Goal: Information Seeking & Learning: Learn about a topic

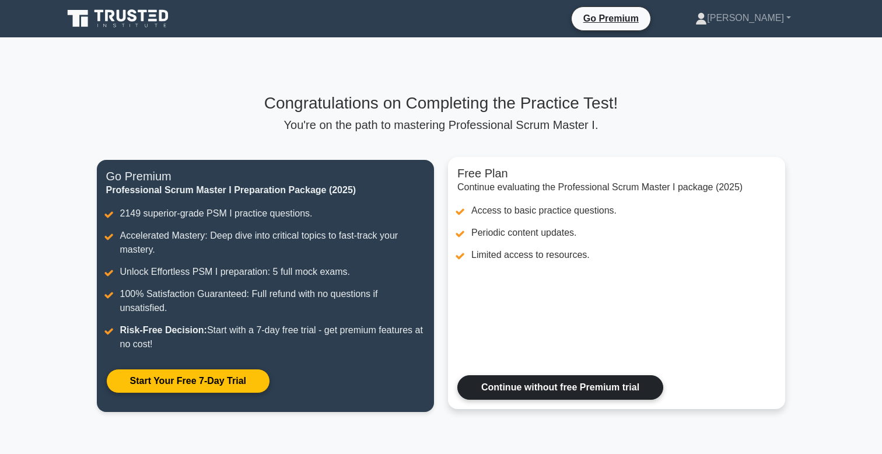
click at [543, 375] on link "Continue without free Premium trial" at bounding box center [560, 387] width 206 height 25
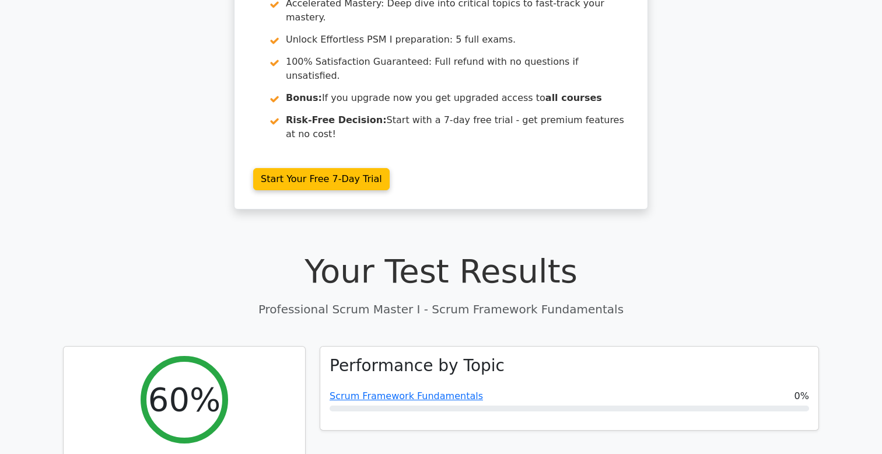
scroll to position [165, 0]
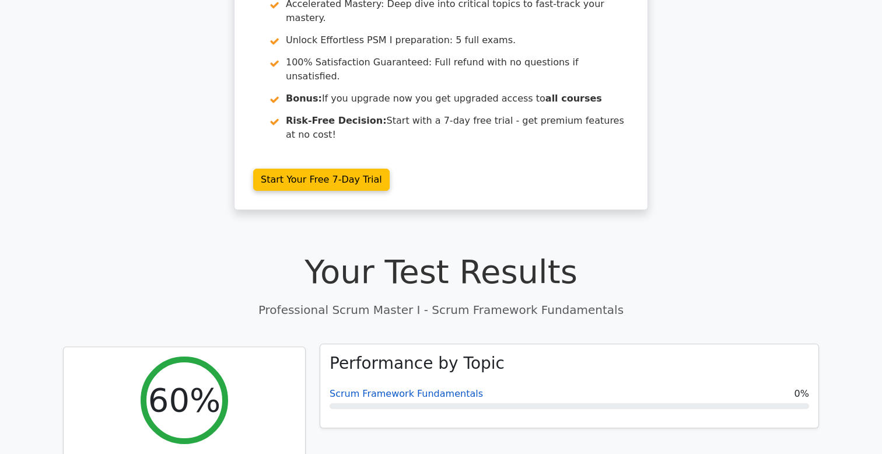
click at [443, 388] on link "Scrum Framework Fundamentals" at bounding box center [406, 393] width 153 height 11
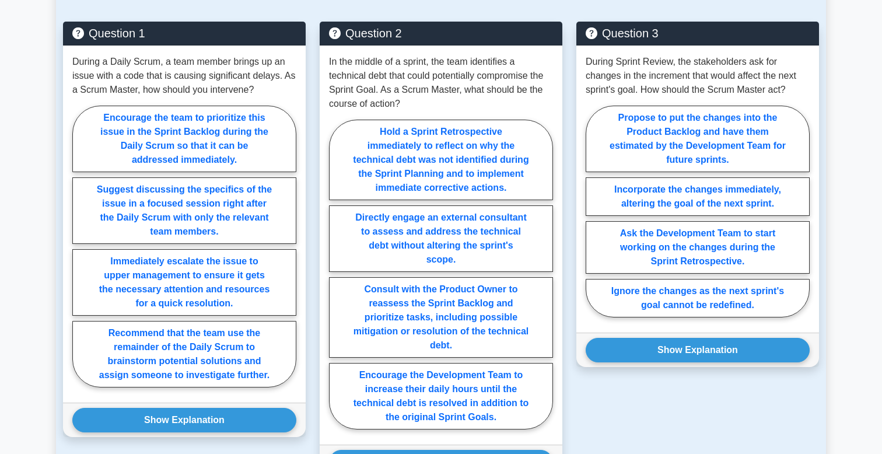
scroll to position [809, 0]
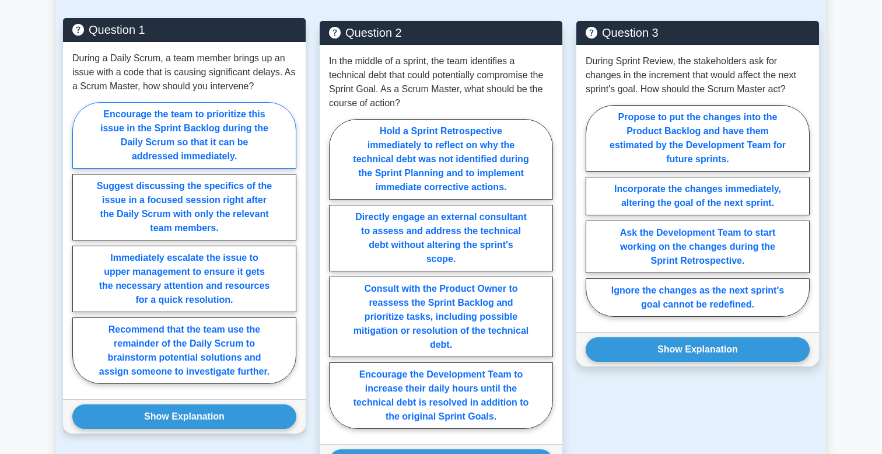
click at [150, 143] on label "Encourage the team to prioritize this issue in the Sprint Backlog during the Da…" at bounding box center [184, 135] width 224 height 67
click at [80, 243] on input "Encourage the team to prioritize this issue in the Sprint Backlog during the Da…" at bounding box center [76, 247] width 8 height 8
radio input "true"
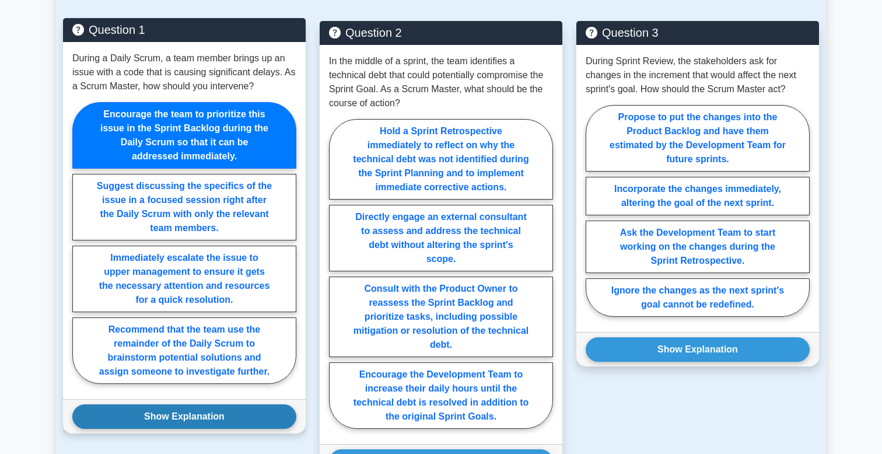
click at [198, 416] on button "Show Explanation" at bounding box center [184, 416] width 224 height 25
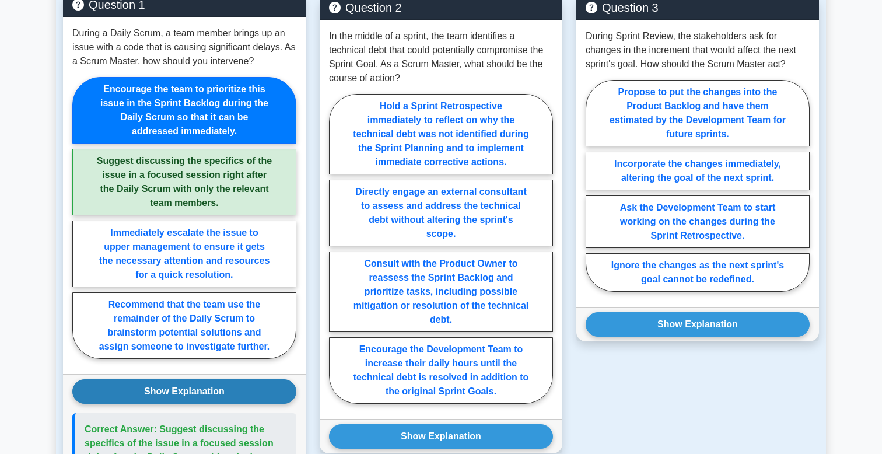
scroll to position [844, 0]
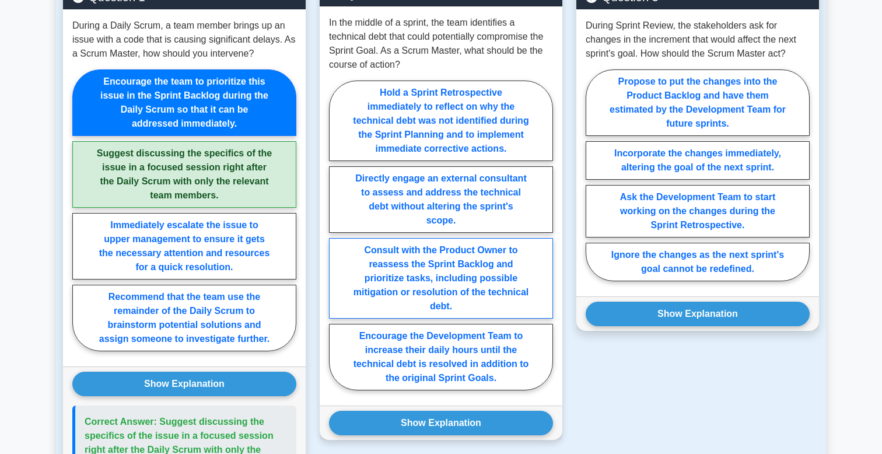
click at [405, 267] on label "Consult with the Product Owner to reassess the Sprint Backlog and prioritize ta…" at bounding box center [441, 278] width 224 height 81
click at [337, 243] on input "Consult with the Product Owner to reassess the Sprint Backlog and prioritize ta…" at bounding box center [333, 239] width 8 height 8
radio input "true"
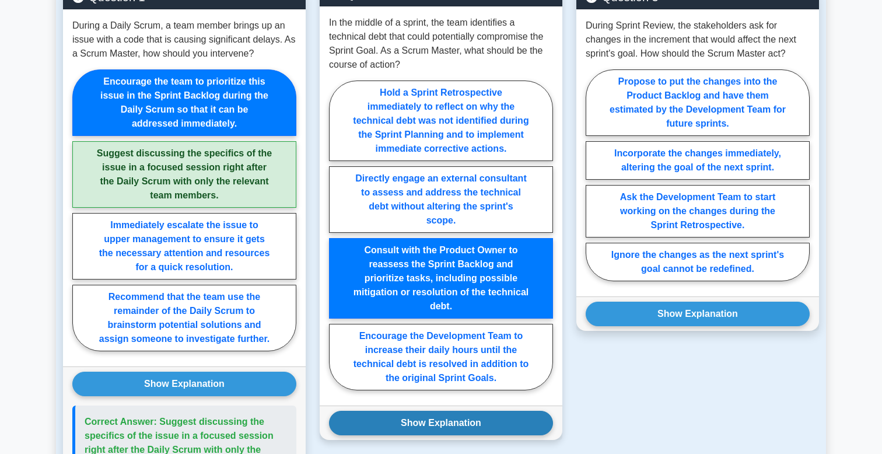
click at [408, 419] on button "Show Explanation" at bounding box center [441, 423] width 224 height 25
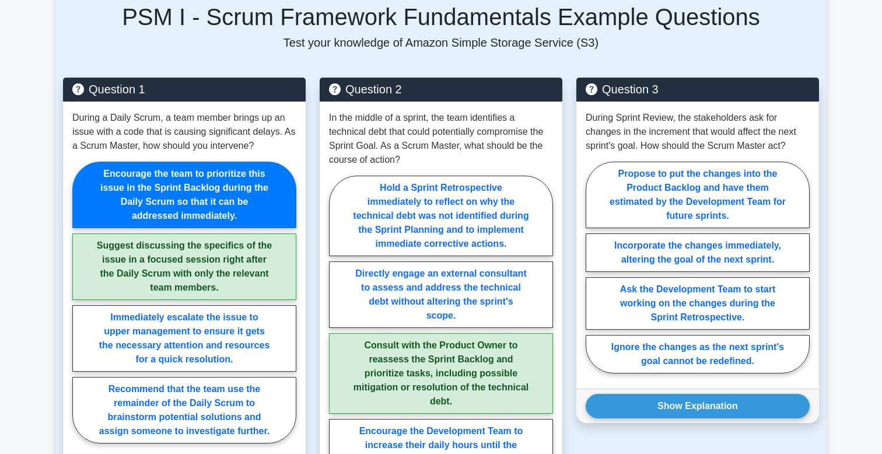
scroll to position [750, 0]
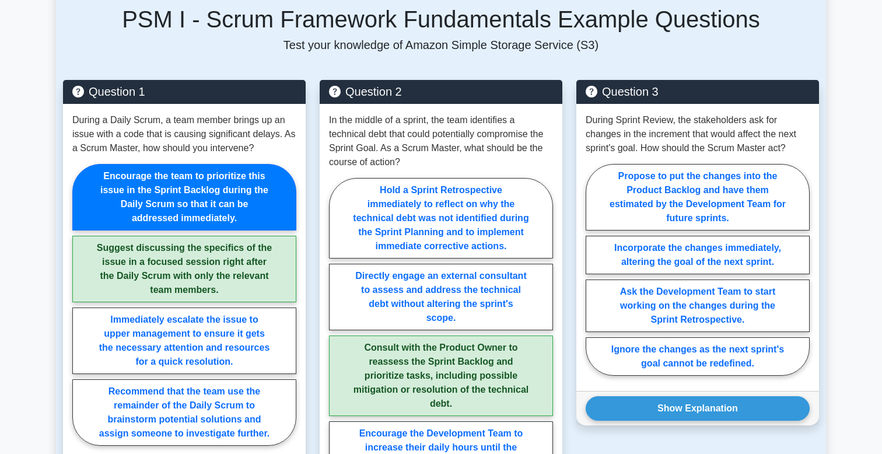
click at [864, 224] on main "Back to Professional Scrum Master I (PSM I) Test Flashcards Scrum Framework Fun…" at bounding box center [441, 321] width 882 height 2067
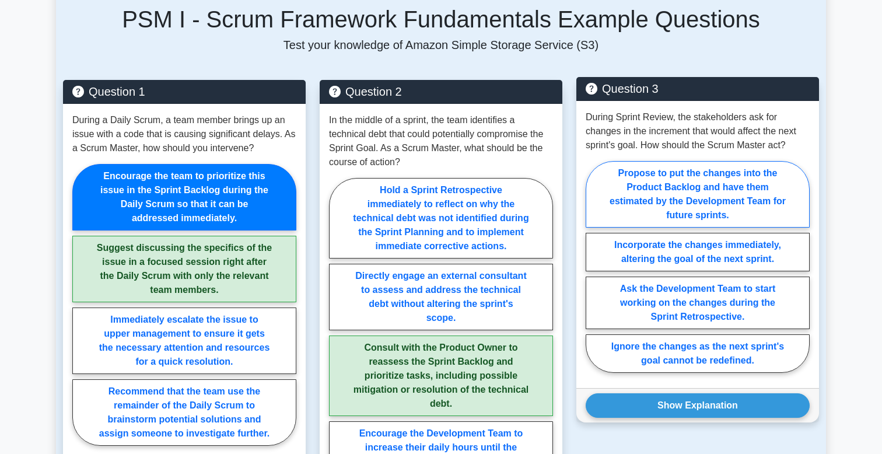
click at [679, 206] on label "Propose to put the changes into the Product Backlog and have them estimated by …" at bounding box center [698, 194] width 224 height 67
click at [593, 267] on input "Propose to put the changes into the Product Backlog and have them estimated by …" at bounding box center [590, 271] width 8 height 8
radio input "true"
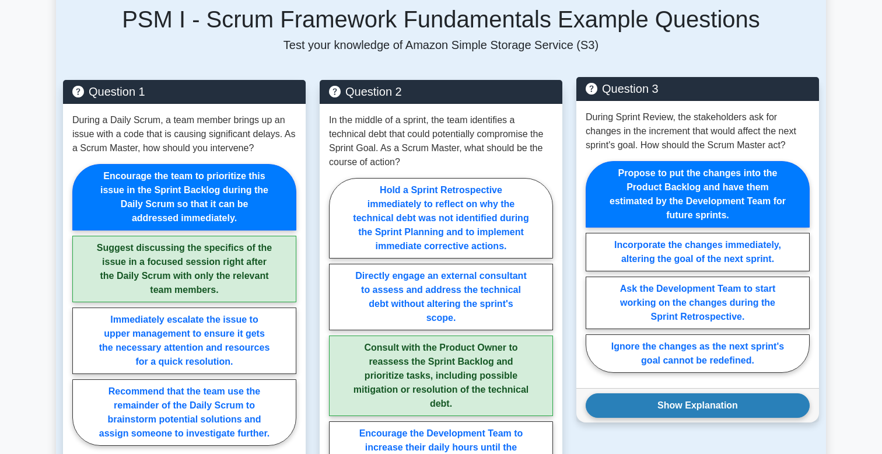
click at [652, 409] on button "Show Explanation" at bounding box center [698, 405] width 224 height 25
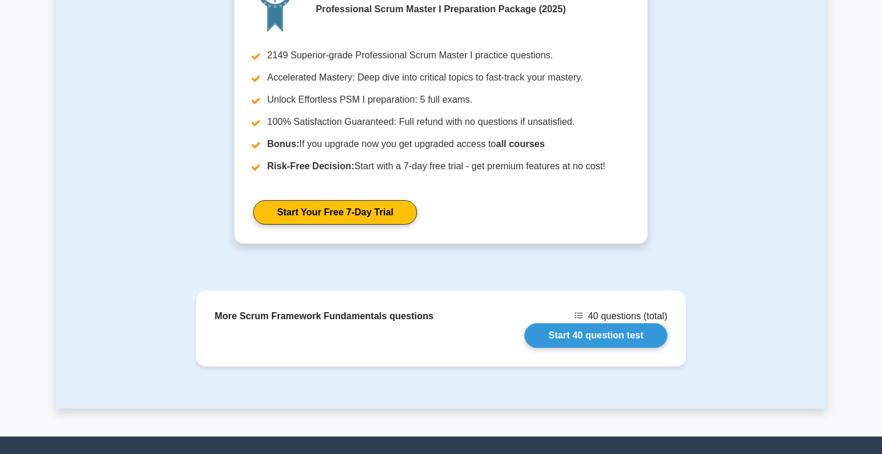
scroll to position [1793, 0]
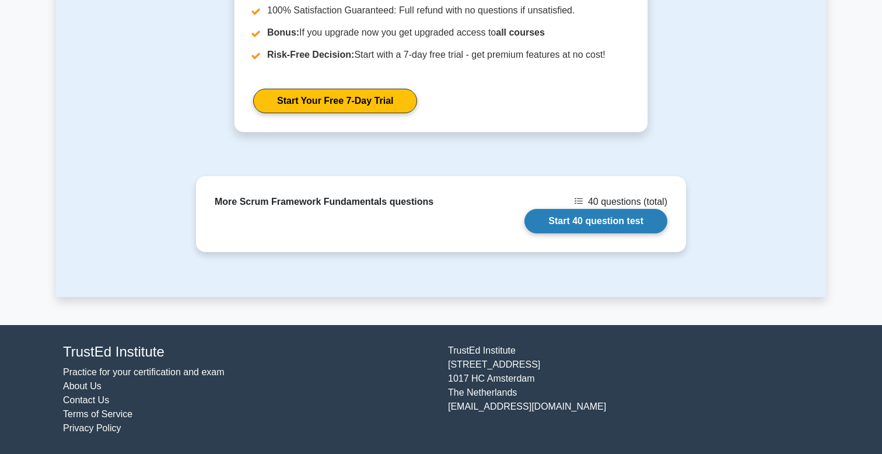
click at [590, 223] on link "Start 40 question test" at bounding box center [595, 221] width 143 height 25
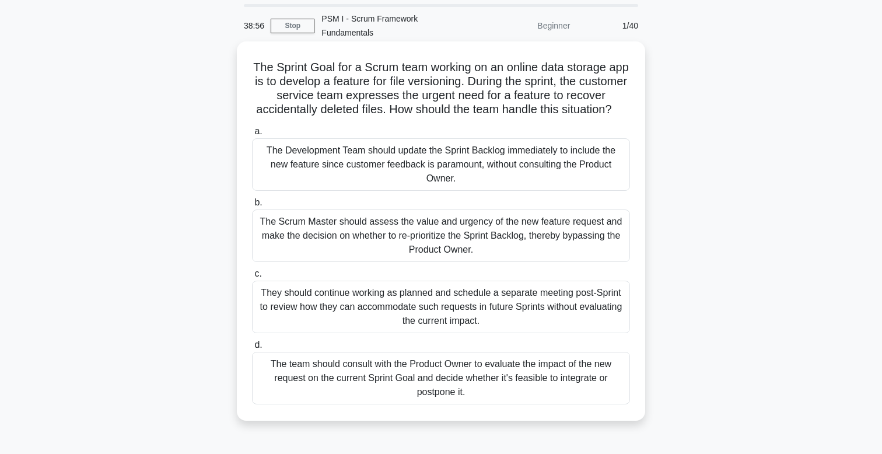
scroll to position [30, 0]
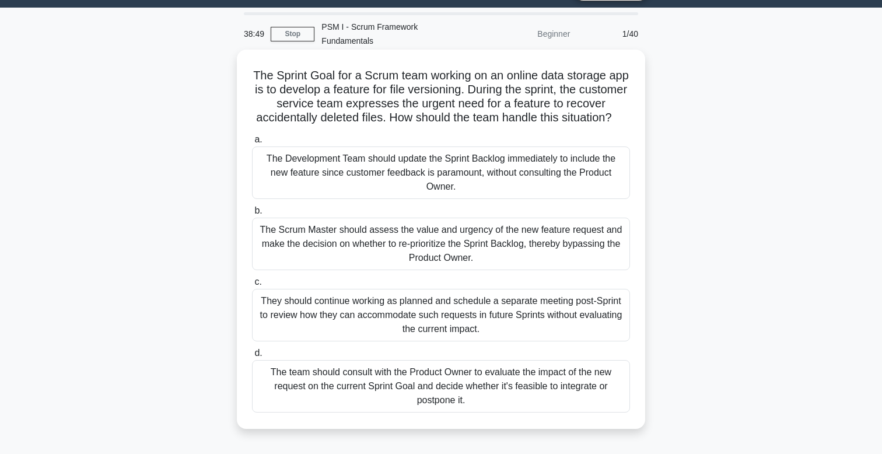
click at [423, 316] on div "They should continue working as planned and schedule a separate meeting post-Sp…" at bounding box center [441, 315] width 378 height 53
click at [252, 286] on input "c. They should continue working as planned and schedule a separate meeting post…" at bounding box center [252, 282] width 0 height 8
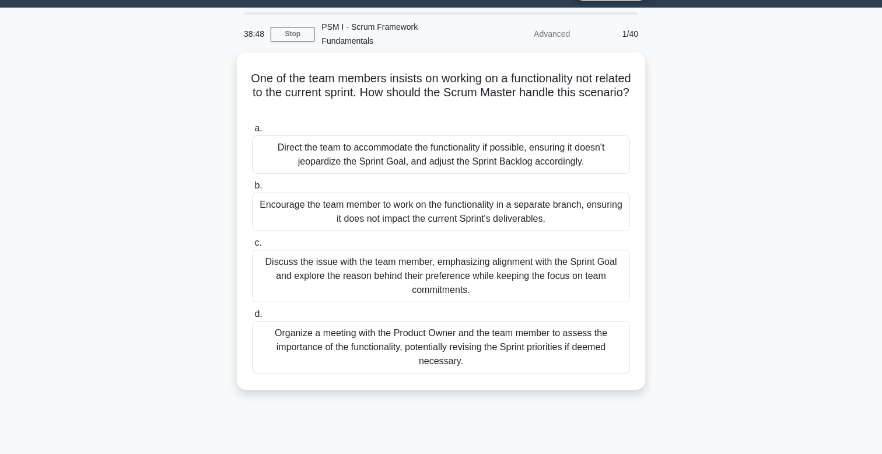
scroll to position [0, 0]
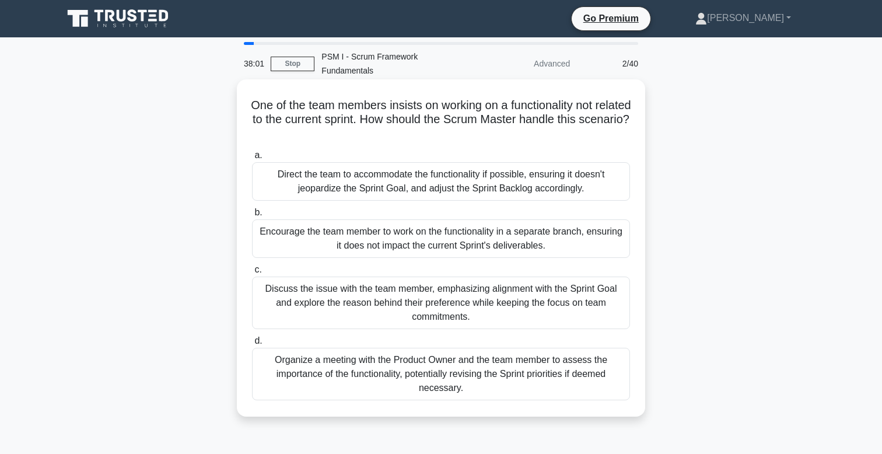
click at [433, 293] on div "Discuss the issue with the team member, emphasizing alignment with the Sprint G…" at bounding box center [441, 303] width 378 height 53
click at [252, 274] on input "c. Discuss the issue with the team member, emphasizing alignment with the Sprin…" at bounding box center [252, 270] width 0 height 8
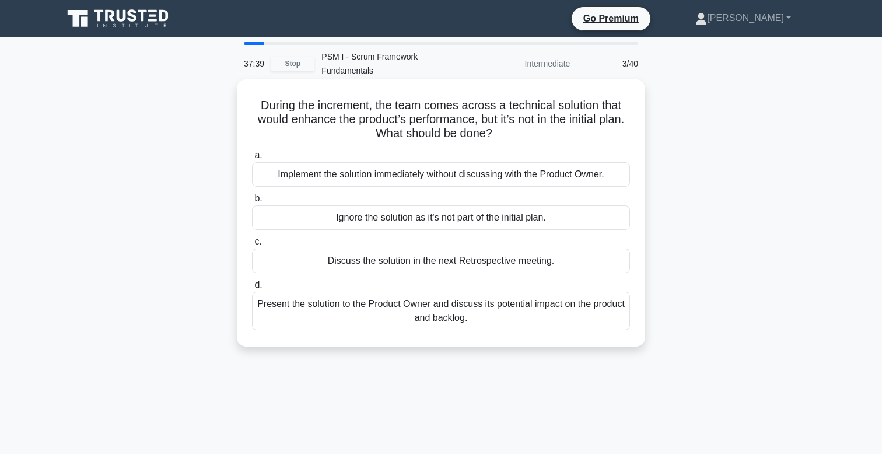
click at [431, 312] on div "Present the solution to the Product Owner and discuss its potential impact on t…" at bounding box center [441, 311] width 378 height 39
click at [252, 289] on input "d. Present the solution to the Product Owner and discuss its potential impact o…" at bounding box center [252, 285] width 0 height 8
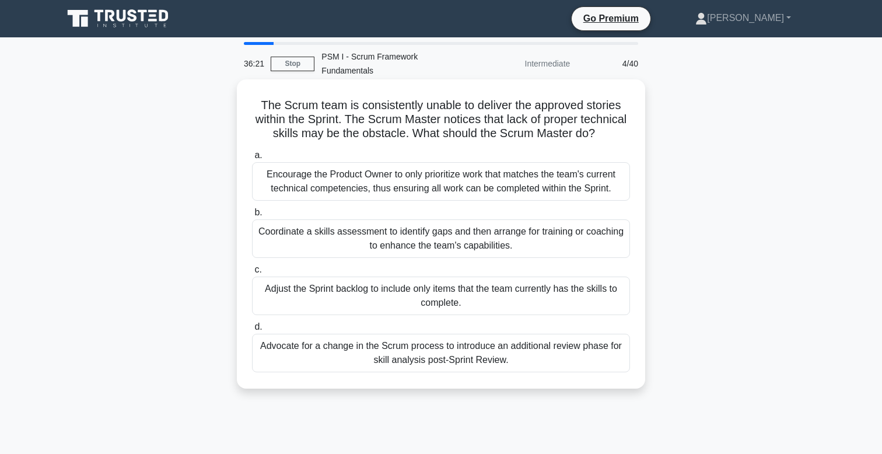
click at [539, 188] on div "Encourage the Product Owner to only prioritize work that matches the team's cur…" at bounding box center [441, 181] width 378 height 39
click at [252, 159] on input "a. Encourage the Product Owner to only prioritize work that matches the team's …" at bounding box center [252, 156] width 0 height 8
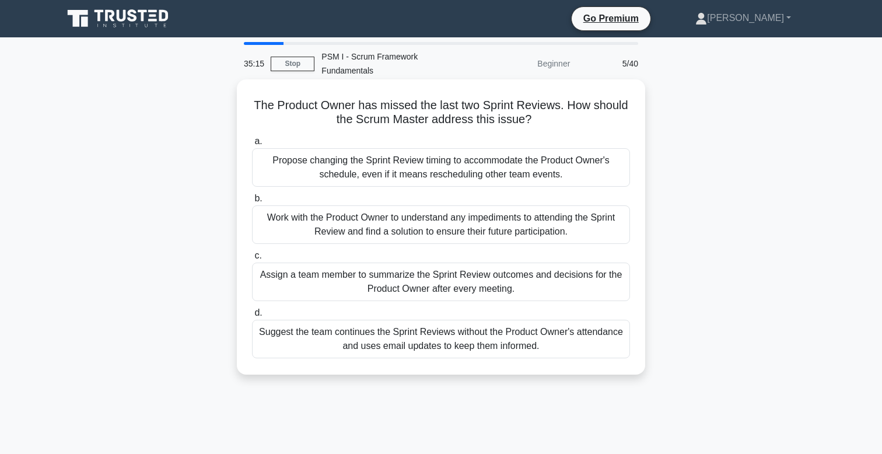
click at [374, 226] on div "Work with the Product Owner to understand any impediments to attending the Spri…" at bounding box center [441, 224] width 378 height 39
click at [252, 202] on input "b. Work with the Product Owner to understand any impediments to attending the S…" at bounding box center [252, 199] width 0 height 8
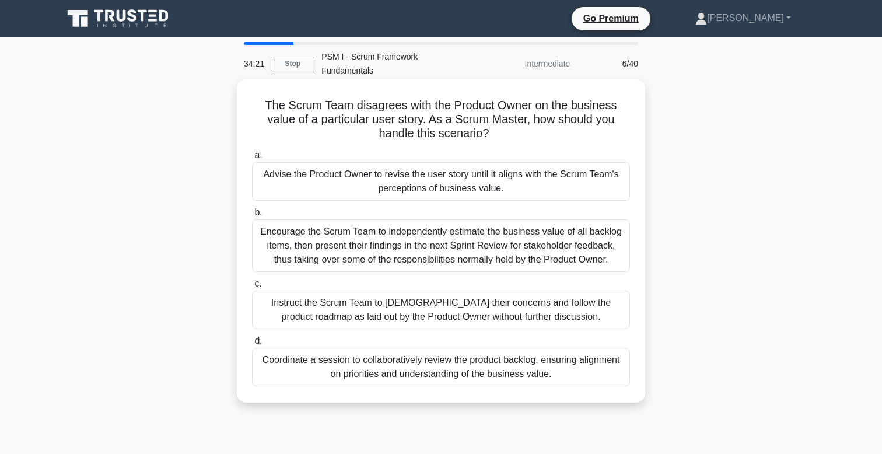
click at [297, 374] on div "Coordinate a session to collaboratively review the product backlog, ensuring al…" at bounding box center [441, 367] width 378 height 39
click at [252, 345] on input "d. Coordinate a session to collaboratively review the product backlog, ensuring…" at bounding box center [252, 341] width 0 height 8
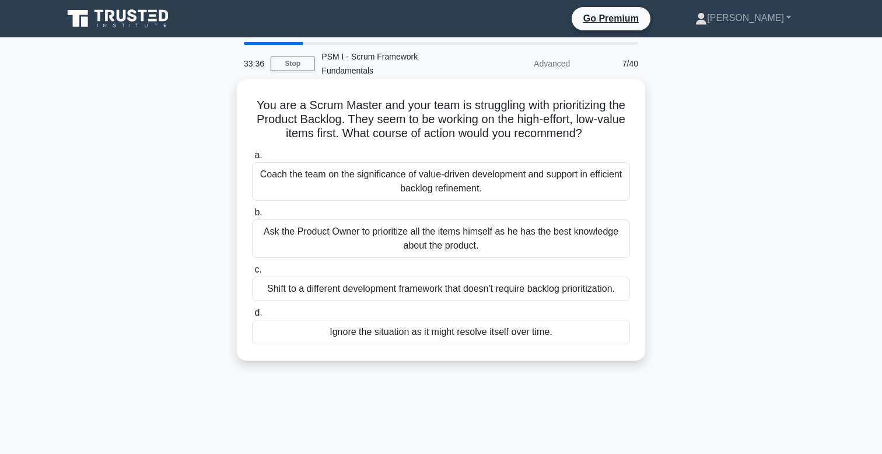
click at [362, 204] on div "a. Coach the team on the significance of value-driven development and support i…" at bounding box center [441, 246] width 392 height 201
click at [372, 192] on div "Coach the team on the significance of value-driven development and support in e…" at bounding box center [441, 181] width 378 height 39
click at [252, 159] on input "a. Coach the team on the significance of value-driven development and support i…" at bounding box center [252, 156] width 0 height 8
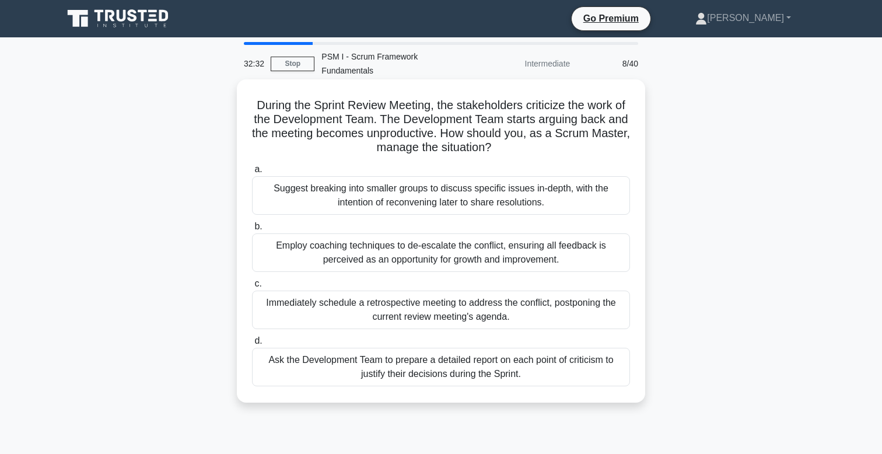
click at [320, 194] on div "Suggest breaking into smaller groups to discuss specific issues in-depth, with …" at bounding box center [441, 195] width 378 height 39
click at [252, 173] on input "a. Suggest breaking into smaller groups to discuss specific issues in-depth, wi…" at bounding box center [252, 170] width 0 height 8
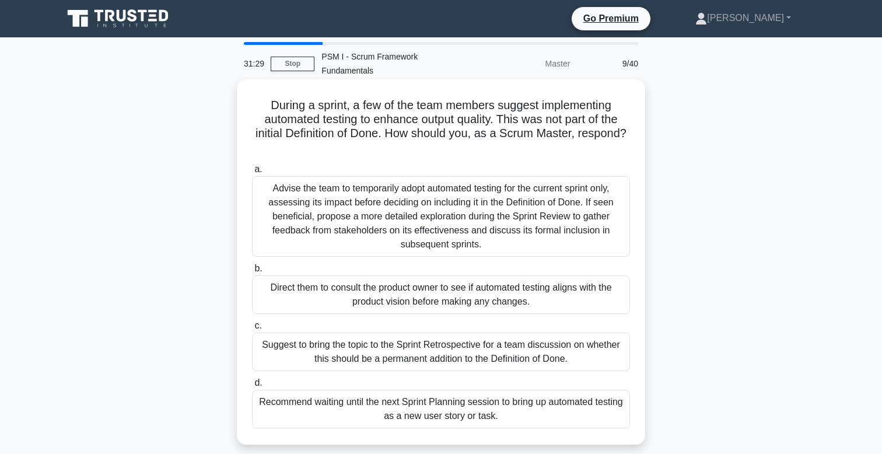
click at [282, 350] on div "Suggest to bring the topic to the Sprint Retrospective for a team discussion on…" at bounding box center [441, 352] width 378 height 39
click at [252, 330] on input "c. Suggest to bring the topic to the Sprint Retrospective for a team discussion…" at bounding box center [252, 326] width 0 height 8
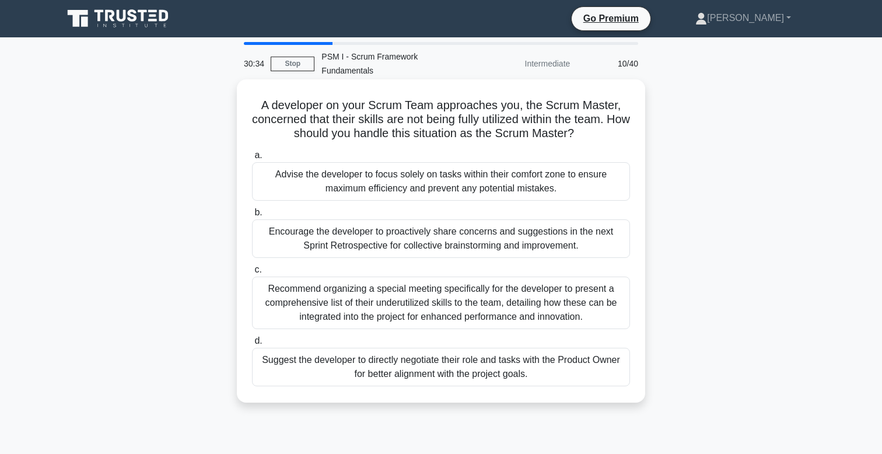
click at [321, 302] on div "Recommend organizing a special meeting specifically for the developer to presen…" at bounding box center [441, 303] width 378 height 53
click at [252, 274] on input "c. Recommend organizing a special meeting specifically for the developer to pre…" at bounding box center [252, 270] width 0 height 8
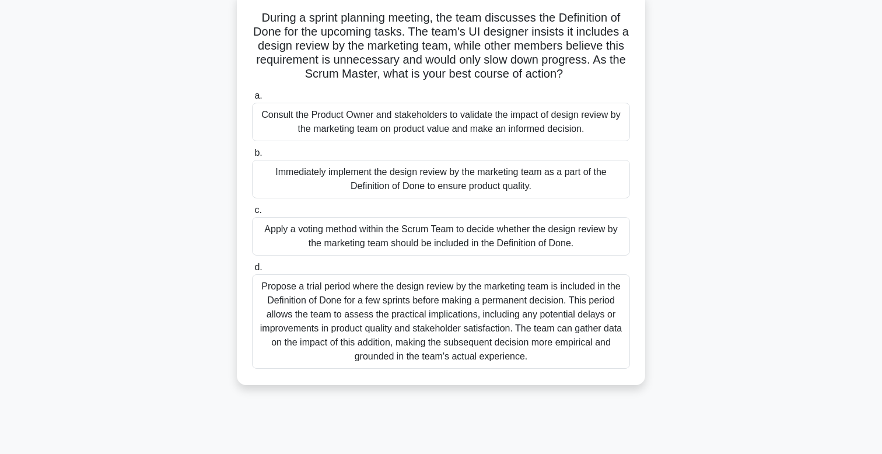
scroll to position [101, 0]
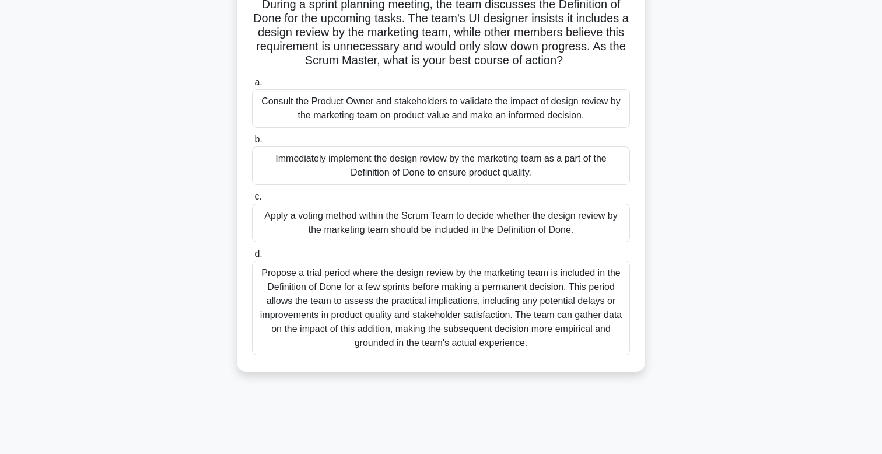
click at [355, 305] on div "Propose a trial period where the design review by the marketing team is include…" at bounding box center [441, 308] width 378 height 95
click at [252, 258] on input "d. Propose a trial period where the design review by the marketing team is incl…" at bounding box center [252, 254] width 0 height 8
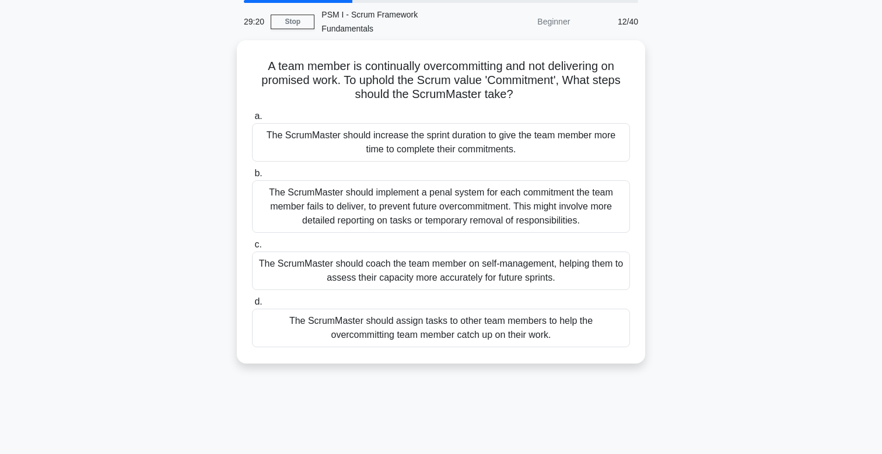
scroll to position [0, 0]
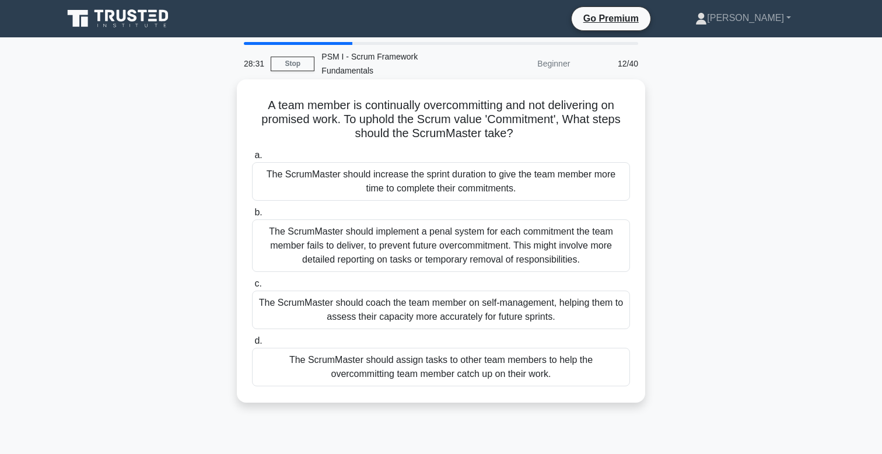
click at [333, 320] on div "The ScrumMaster should coach the team member on self-management, helping them t…" at bounding box center [441, 310] width 378 height 39
click at [252, 288] on input "c. The ScrumMaster should coach the team member on self-management, helping the…" at bounding box center [252, 284] width 0 height 8
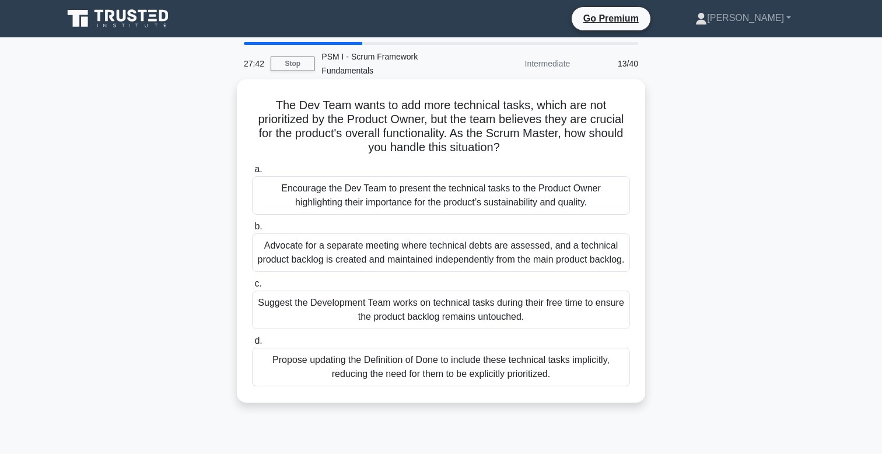
click at [319, 262] on div "Advocate for a separate meeting where technical debts are assessed, and a techn…" at bounding box center [441, 252] width 378 height 39
click at [252, 230] on input "b. Advocate for a separate meeting where technical debts are assessed, and a te…" at bounding box center [252, 227] width 0 height 8
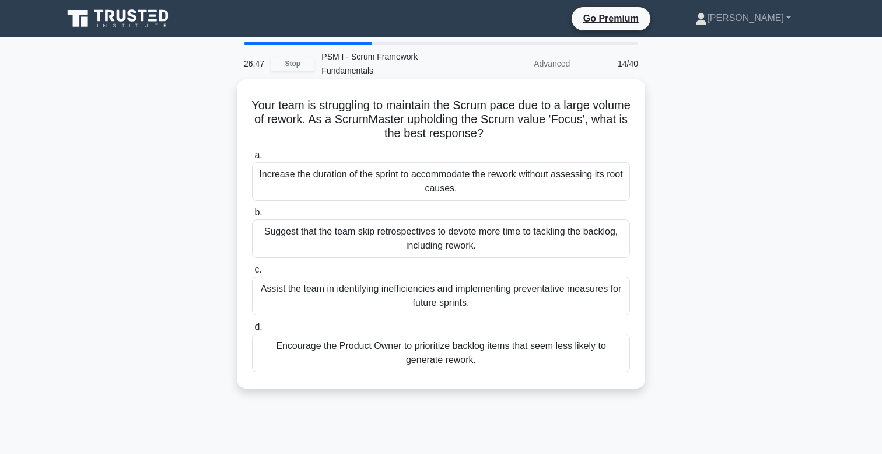
click at [313, 351] on div "Encourage the Product Owner to prioritize backlog items that seem less likely t…" at bounding box center [441, 353] width 378 height 39
click at [252, 331] on input "d. Encourage the Product Owner to prioritize backlog items that seem less likel…" at bounding box center [252, 327] width 0 height 8
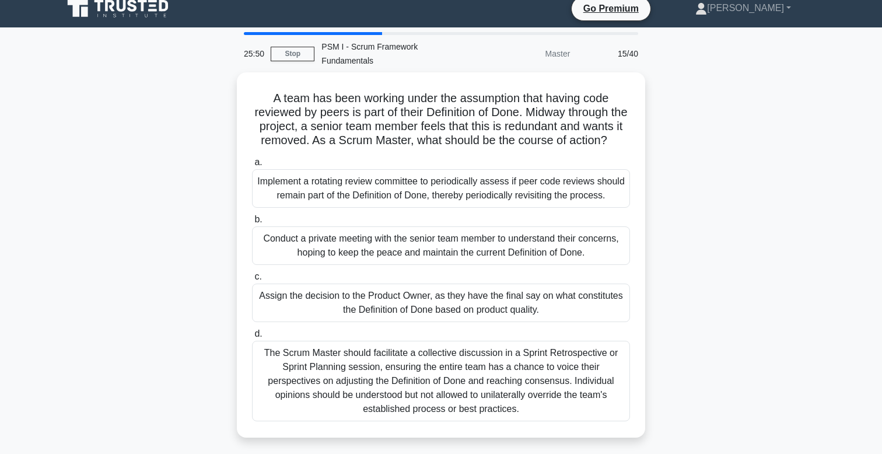
scroll to position [11, 0]
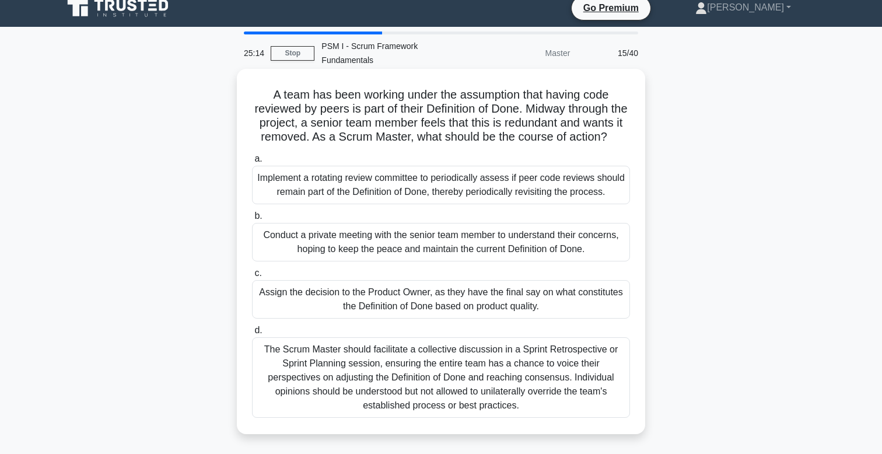
click at [312, 373] on div "The Scrum Master should facilitate a collective discussion in a Sprint Retrospe…" at bounding box center [441, 377] width 378 height 81
click at [252, 334] on input "d. The Scrum Master should facilitate a collective discussion in a Sprint Retro…" at bounding box center [252, 331] width 0 height 8
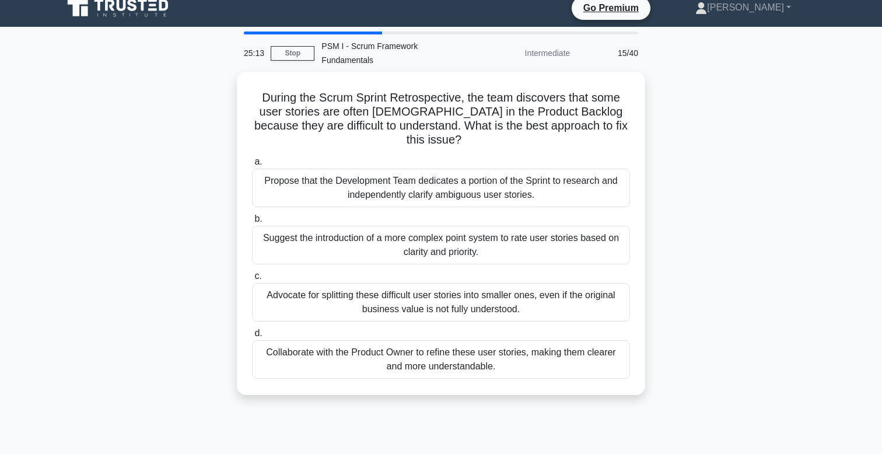
scroll to position [0, 0]
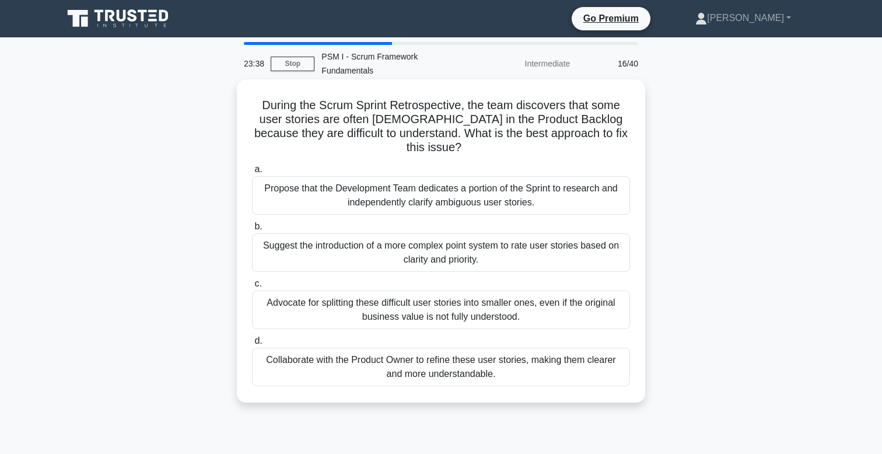
click at [356, 197] on div "Propose that the Development Team dedicates a portion of the Sprint to research…" at bounding box center [441, 195] width 378 height 39
click at [252, 173] on input "a. Propose that the Development Team dedicates a portion of the Sprint to resea…" at bounding box center [252, 170] width 0 height 8
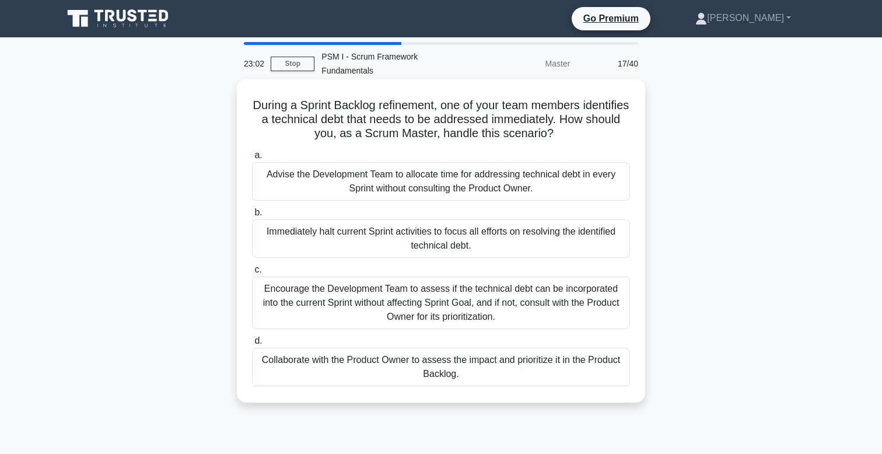
click at [335, 306] on div "Encourage the Development Team to assess if the technical debt can be incorpora…" at bounding box center [441, 303] width 378 height 53
click at [252, 274] on input "c. Encourage the Development Team to assess if the technical debt can be incorp…" at bounding box center [252, 270] width 0 height 8
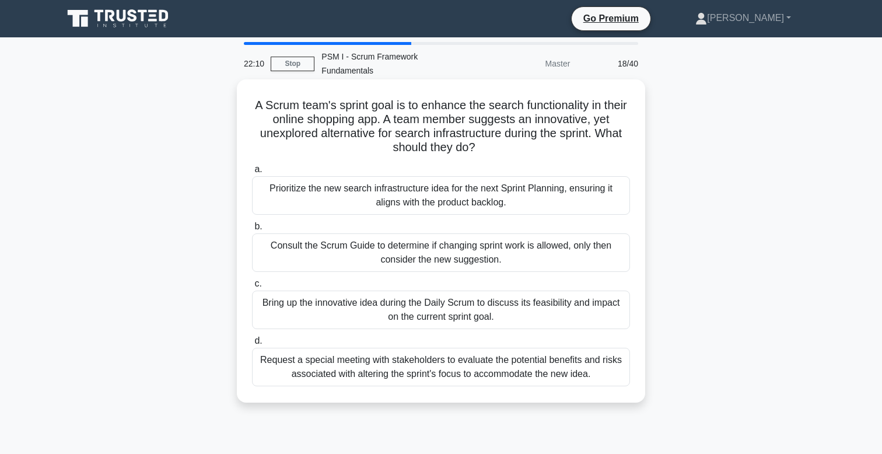
click at [326, 375] on div "Request a special meeting with stakeholders to evaluate the potential benefits …" at bounding box center [441, 367] width 378 height 39
click at [252, 345] on input "d. Request a special meeting with stakeholders to evaluate the potential benefi…" at bounding box center [252, 341] width 0 height 8
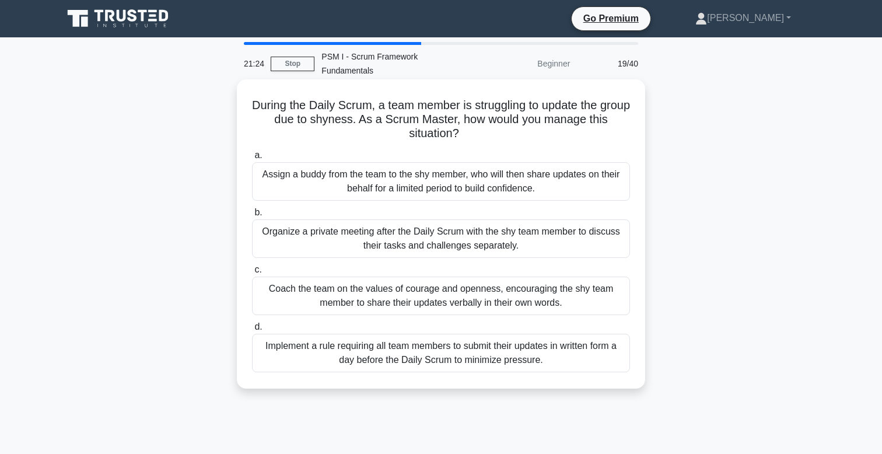
click at [285, 296] on div "Coach the team on the values of courage and openness, encouraging the shy team …" at bounding box center [441, 296] width 378 height 39
click at [252, 274] on input "c. Coach the team on the values of courage and openness, encouraging the shy te…" at bounding box center [252, 270] width 0 height 8
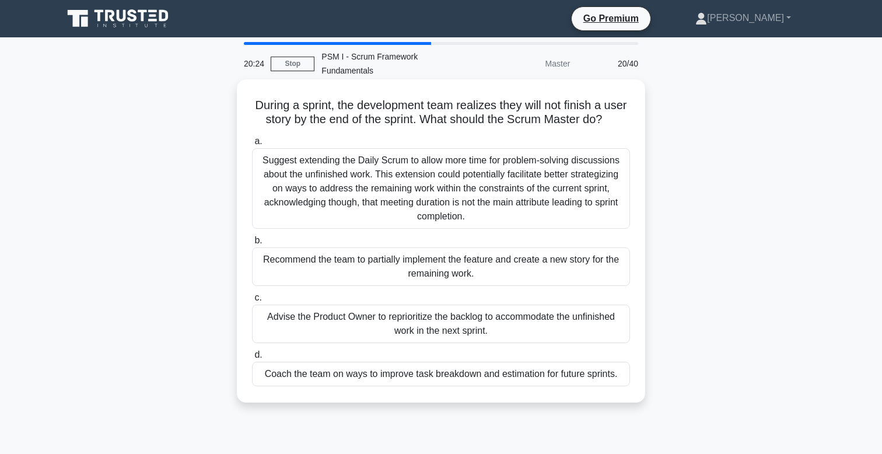
click at [411, 202] on div "Suggest extending the Daily Scrum to allow more time for problem-solving discus…" at bounding box center [441, 188] width 378 height 81
click at [252, 145] on input "a. Suggest extending the Daily Scrum to allow more time for problem-solving dis…" at bounding box center [252, 142] width 0 height 8
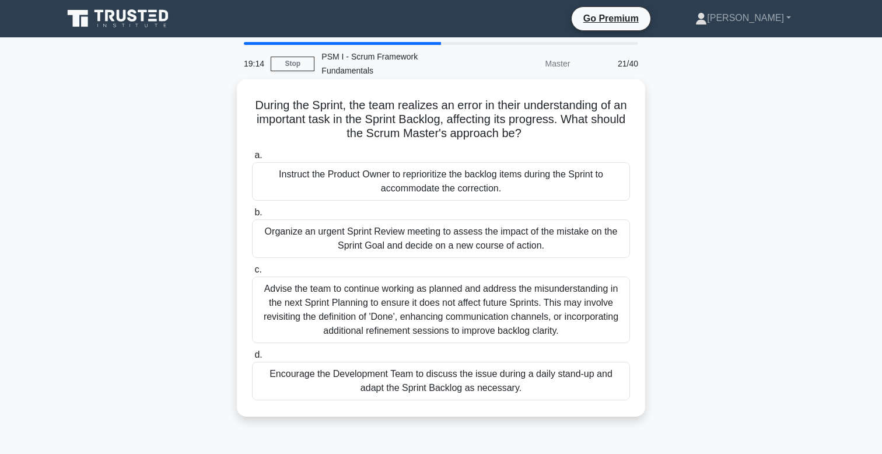
click at [324, 253] on div "Organize an urgent Sprint Review meeting to assess the impact of the mistake on…" at bounding box center [441, 238] width 378 height 39
click at [252, 216] on input "b. Organize an urgent Sprint Review meeting to assess the impact of the mistake…" at bounding box center [252, 213] width 0 height 8
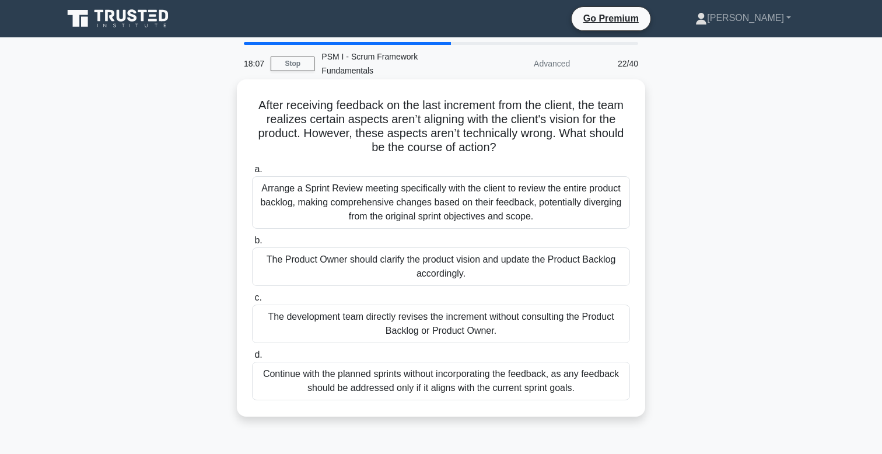
click at [383, 272] on div "The Product Owner should clarify the product vision and update the Product Back…" at bounding box center [441, 266] width 378 height 39
click at [252, 244] on input "b. The Product Owner should clarify the product vision and update the Product B…" at bounding box center [252, 241] width 0 height 8
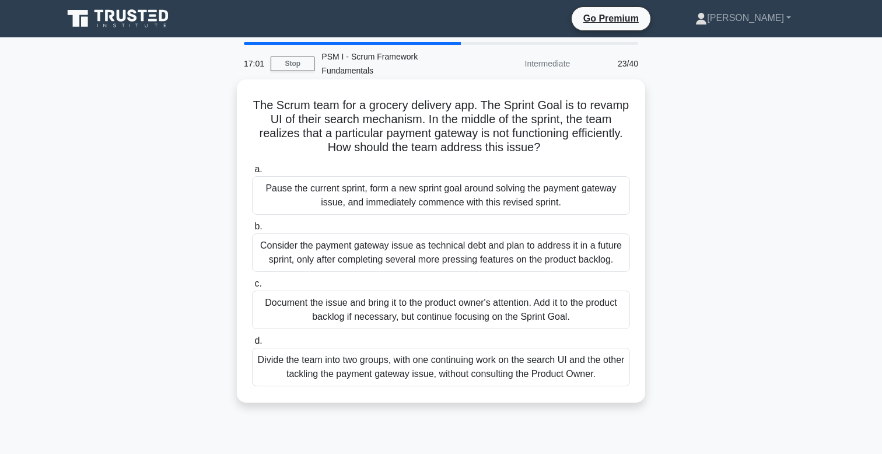
click at [422, 258] on div "Consider the payment gateway issue as technical debt and plan to address it in …" at bounding box center [441, 252] width 378 height 39
click at [252, 230] on input "b. Consider the payment gateway issue as technical debt and plan to address it …" at bounding box center [252, 227] width 0 height 8
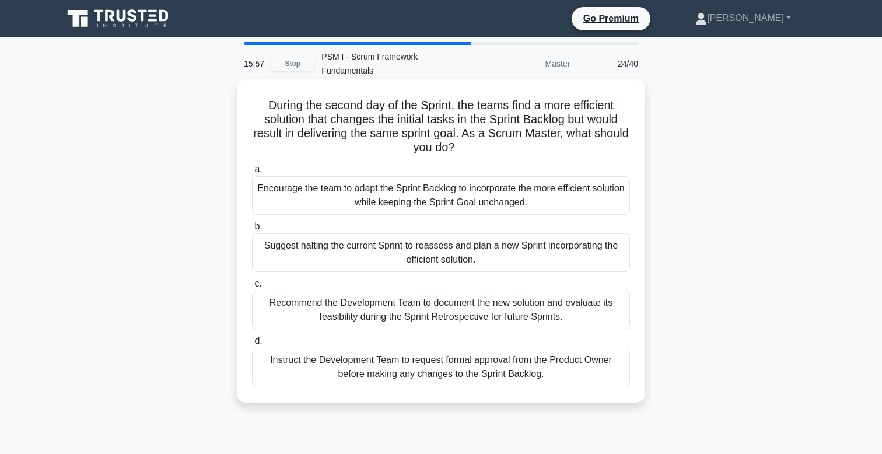
click at [381, 263] on div "Suggest halting the current Sprint to reassess and plan a new Sprint incorporat…" at bounding box center [441, 252] width 378 height 39
click at [252, 230] on input "b. Suggest halting the current Sprint to reassess and plan a new Sprint incorpo…" at bounding box center [252, 227] width 0 height 8
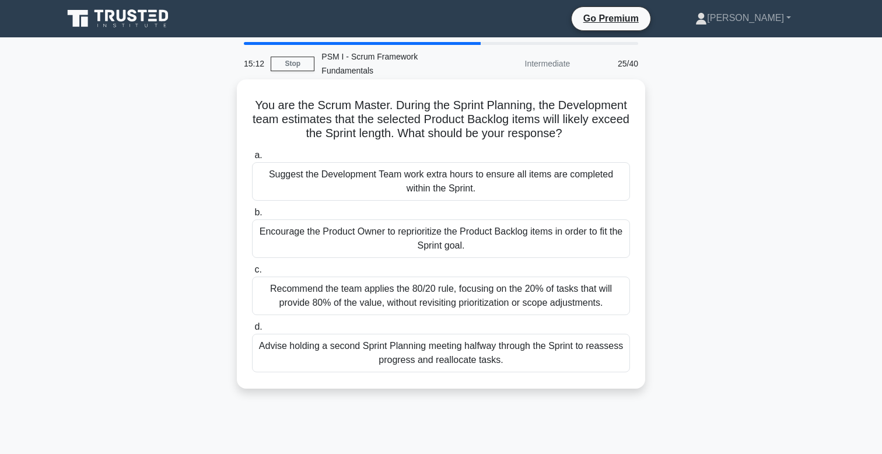
click at [520, 238] on div "Encourage the Product Owner to reprioritize the Product Backlog items in order …" at bounding box center [441, 238] width 378 height 39
click at [252, 216] on input "b. Encourage the Product Owner to reprioritize the Product Backlog items in ord…" at bounding box center [252, 213] width 0 height 8
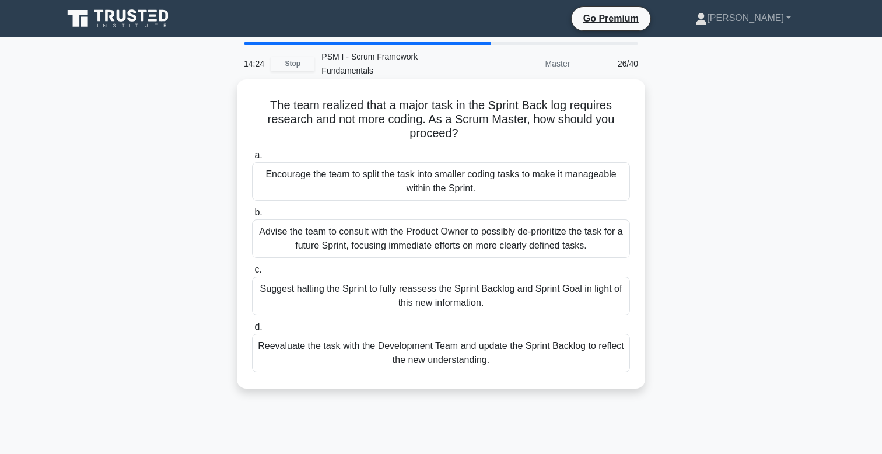
click at [356, 361] on div "Reevaluate the task with the Development Team and update the Sprint Backlog to …" at bounding box center [441, 353] width 378 height 39
click at [252, 331] on input "d. Reevaluate the task with the Development Team and update the Sprint Backlog …" at bounding box center [252, 327] width 0 height 8
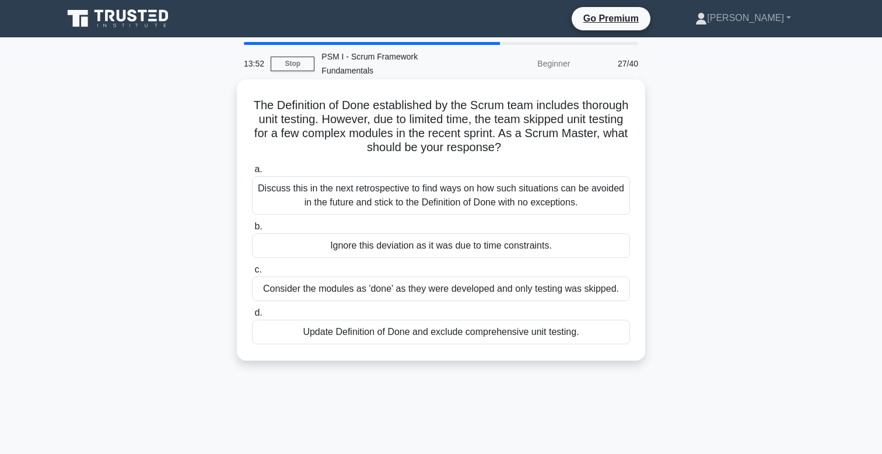
click at [380, 193] on div "Discuss this in the next retrospective to find ways on how such situations can …" at bounding box center [441, 195] width 378 height 39
click at [252, 173] on input "a. Discuss this in the next retrospective to find ways on how such situations c…" at bounding box center [252, 170] width 0 height 8
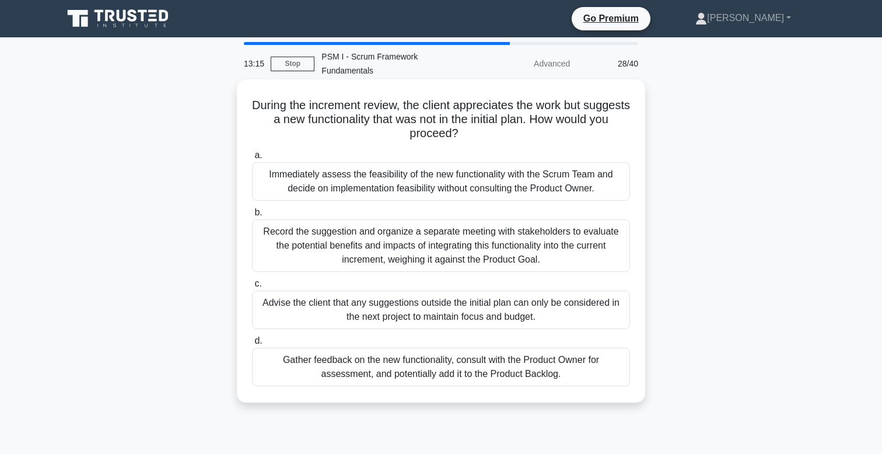
click at [387, 242] on div "Record the suggestion and organize a separate meeting with stakeholders to eval…" at bounding box center [441, 245] width 378 height 53
click at [252, 216] on input "b. Record the suggestion and organize a separate meeting with stakeholders to e…" at bounding box center [252, 213] width 0 height 8
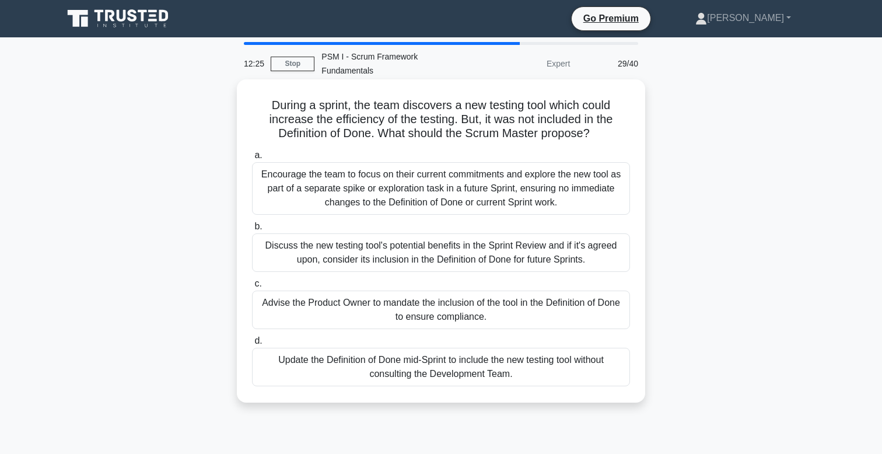
click at [385, 192] on div "Encourage the team to focus on their current commitments and explore the new to…" at bounding box center [441, 188] width 378 height 53
click at [252, 159] on input "a. Encourage the team to focus on their current commitments and explore the new…" at bounding box center [252, 156] width 0 height 8
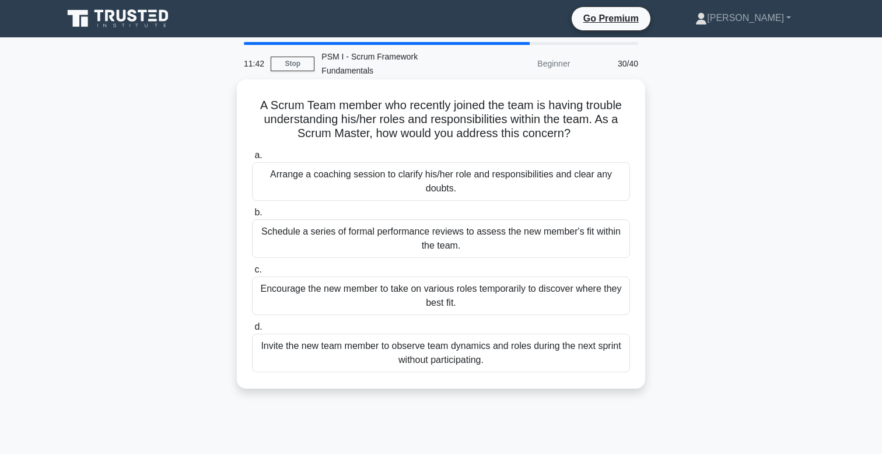
click at [349, 182] on div "Arrange a coaching session to clarify his/her role and responsibilities and cle…" at bounding box center [441, 181] width 378 height 39
click at [252, 159] on input "a. Arrange a coaching session to clarify his/her role and responsibilities and …" at bounding box center [252, 156] width 0 height 8
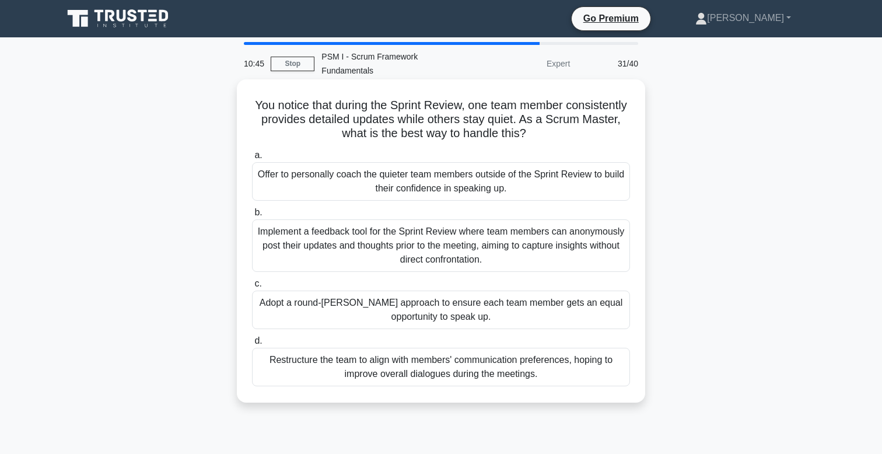
click at [341, 319] on div "Adopt a round-robin approach to ensure each team member gets an equal opportuni…" at bounding box center [441, 310] width 378 height 39
click at [252, 288] on input "c. Adopt a round-robin approach to ensure each team member gets an equal opport…" at bounding box center [252, 284] width 0 height 8
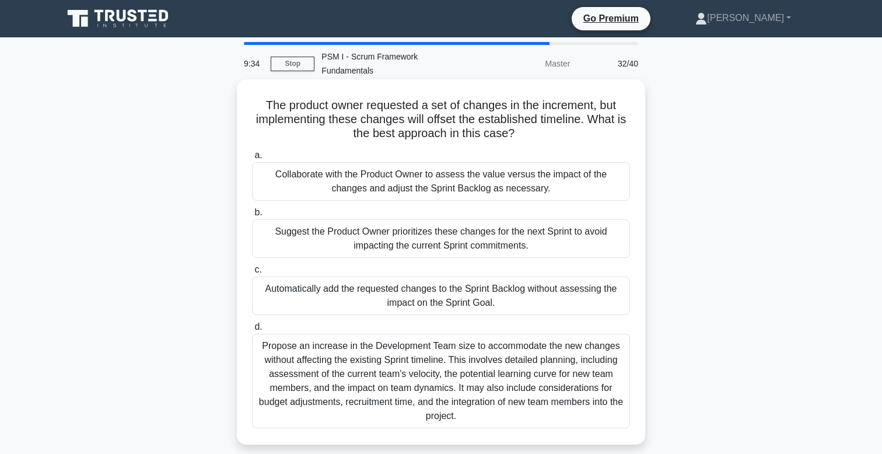
click at [468, 385] on div "Propose an increase in the Development Team size to accommodate the new changes…" at bounding box center [441, 381] width 378 height 95
click at [252, 331] on input "d. Propose an increase in the Development Team size to accommodate the new chan…" at bounding box center [252, 327] width 0 height 8
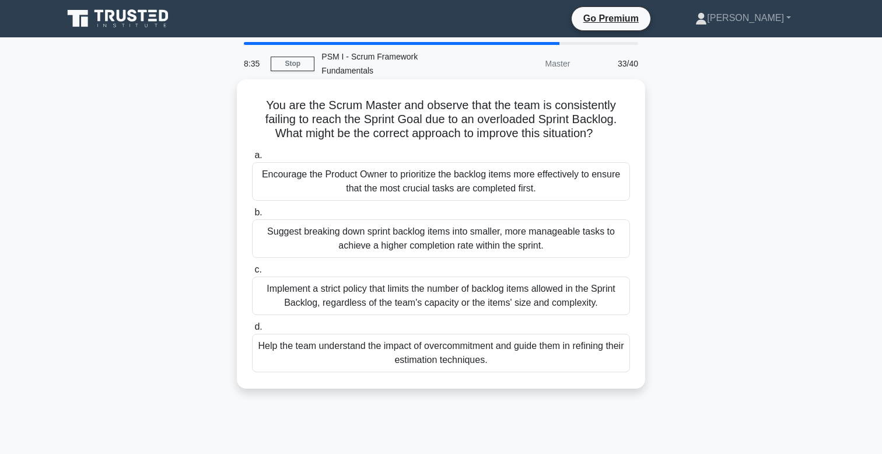
click at [311, 356] on div "Help the team understand the impact of overcommitment and guide them in refinin…" at bounding box center [441, 353] width 378 height 39
click at [252, 331] on input "d. Help the team understand the impact of overcommitment and guide them in refi…" at bounding box center [252, 327] width 0 height 8
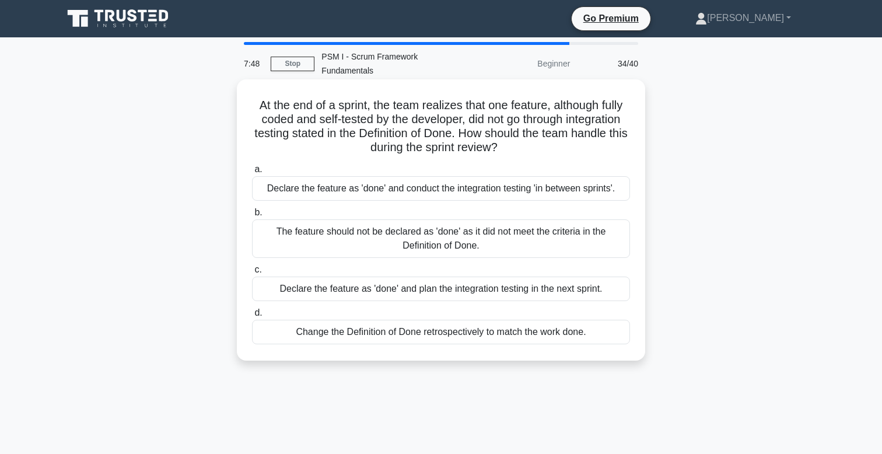
click at [358, 232] on div "The feature should not be declared as 'done' as it did not meet the criteria in…" at bounding box center [441, 238] width 378 height 39
click at [252, 216] on input "b. The feature should not be declared as 'done' as it did not meet the criteria…" at bounding box center [252, 213] width 0 height 8
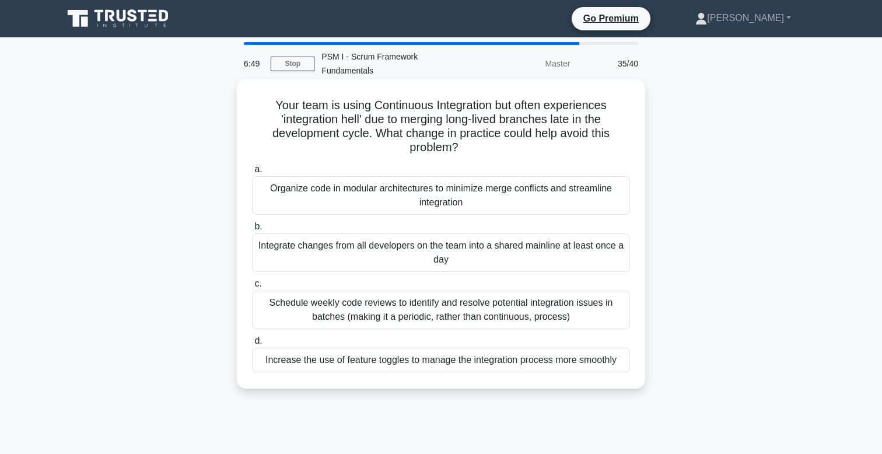
click at [368, 359] on div "Increase the use of feature toggles to manage the integration process more smoo…" at bounding box center [441, 360] width 378 height 25
click at [252, 345] on input "d. Increase the use of feature toggles to manage the integration process more s…" at bounding box center [252, 341] width 0 height 8
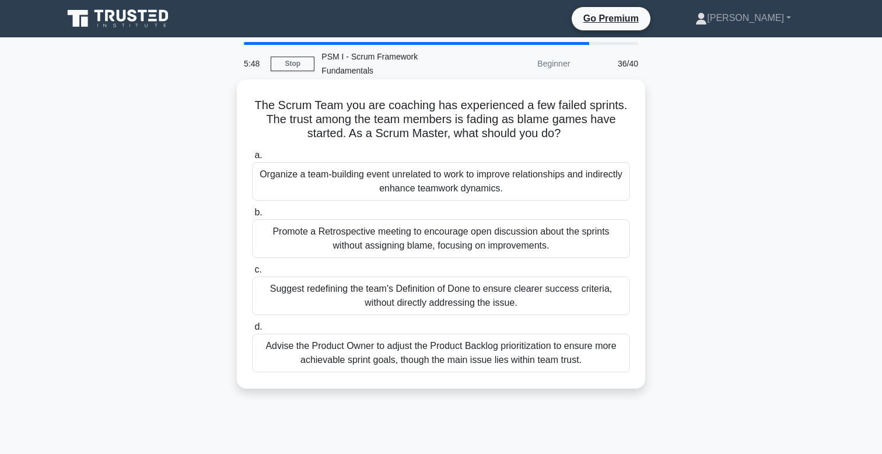
click at [359, 181] on div "Organize a team-building event unrelated to work to improve relationships and i…" at bounding box center [441, 181] width 378 height 39
click at [252, 159] on input "a. Organize a team-building event unrelated to work to improve relationships an…" at bounding box center [252, 156] width 0 height 8
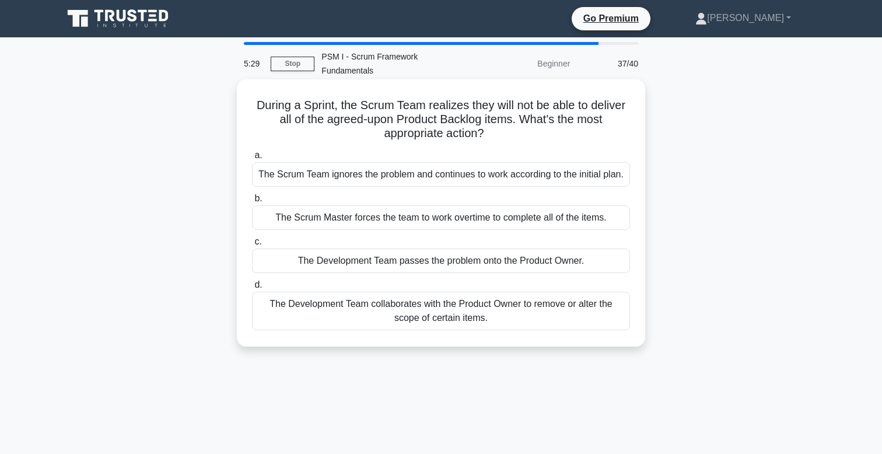
click at [359, 317] on div "The Development Team collaborates with the Product Owner to remove or alter the…" at bounding box center [441, 311] width 378 height 39
click at [252, 289] on input "d. The Development Team collaborates with the Product Owner to remove or alter …" at bounding box center [252, 285] width 0 height 8
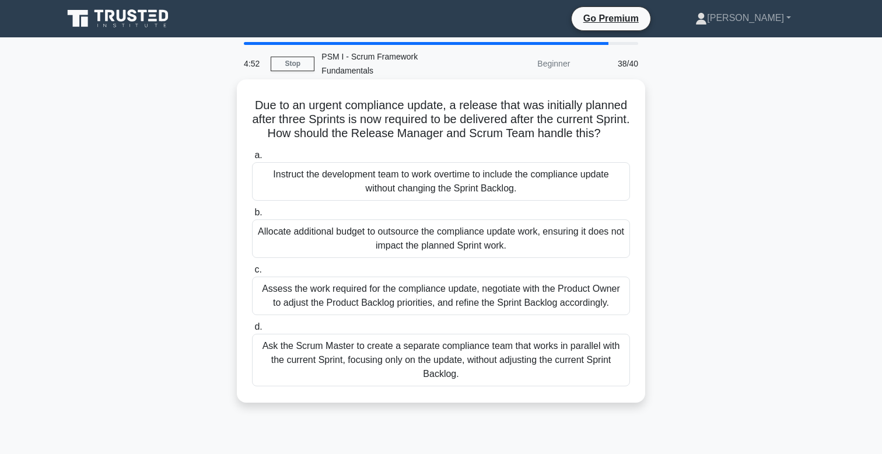
click at [375, 312] on div "Assess the work required for the compliance update, negotiate with the Product …" at bounding box center [441, 296] width 378 height 39
click at [252, 274] on input "c. Assess the work required for the compliance update, negotiate with the Produ…" at bounding box center [252, 270] width 0 height 8
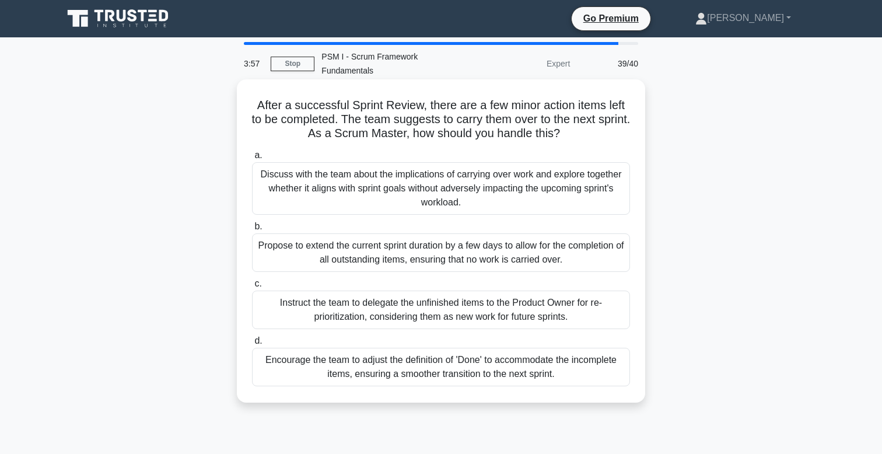
click at [356, 198] on div "Discuss with the team about the implications of carrying over work and explore …" at bounding box center [441, 188] width 378 height 53
click at [252, 159] on input "a. Discuss with the team about the implications of carrying over work and explo…" at bounding box center [252, 156] width 0 height 8
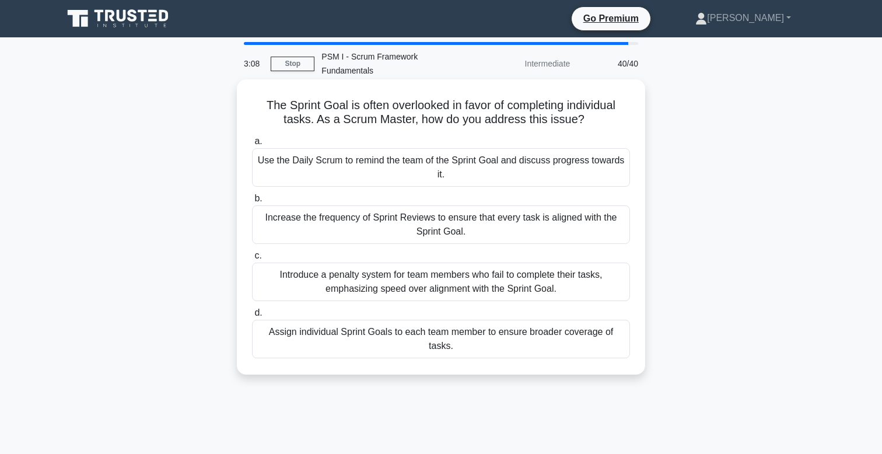
click at [354, 234] on div "Increase the frequency of Sprint Reviews to ensure that every task is aligned w…" at bounding box center [441, 224] width 378 height 39
click at [252, 202] on input "b. Increase the frequency of Sprint Reviews to ensure that every task is aligne…" at bounding box center [252, 199] width 0 height 8
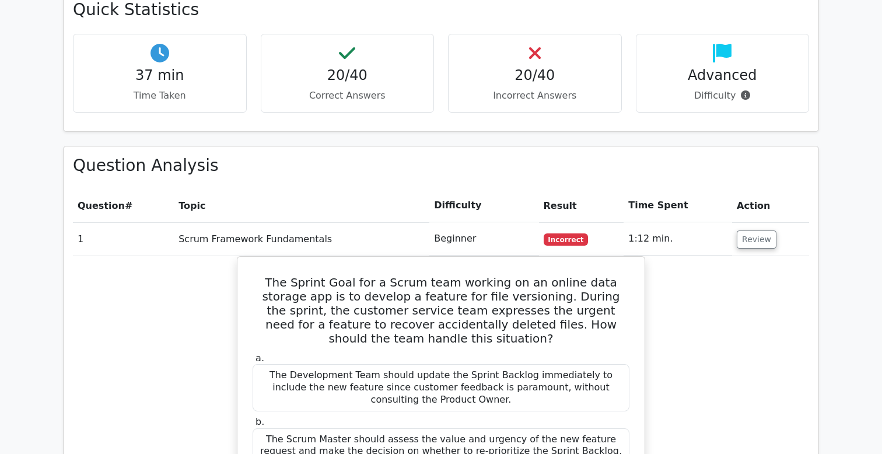
scroll to position [776, 0]
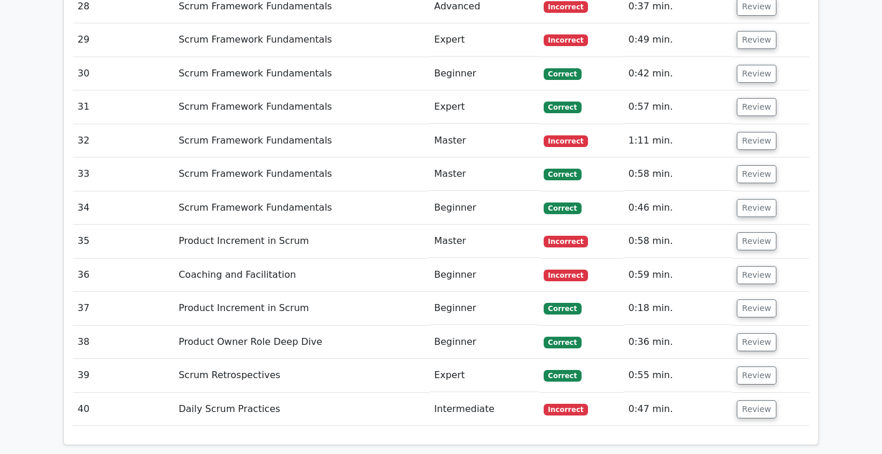
scroll to position [2494, 0]
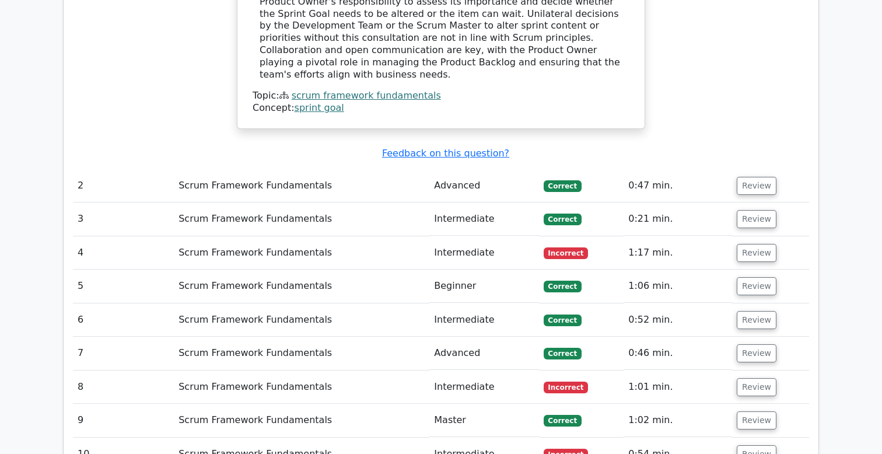
scroll to position [1443, 0]
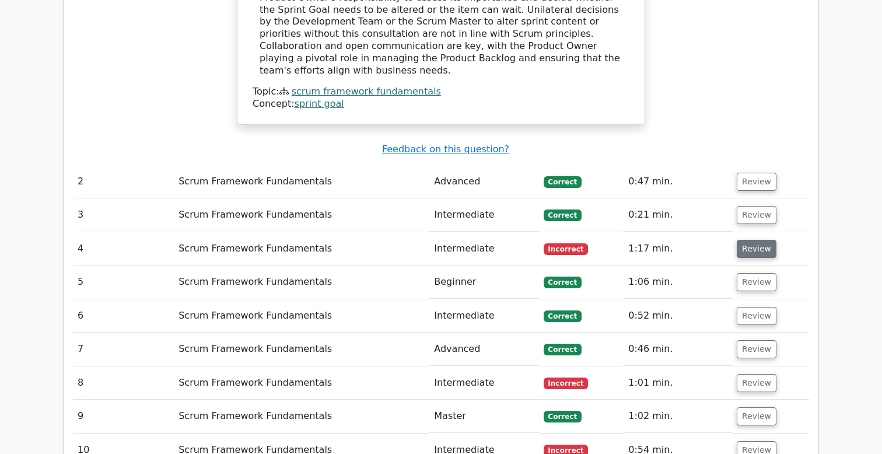
click at [746, 240] on button "Review" at bounding box center [757, 249] width 40 height 18
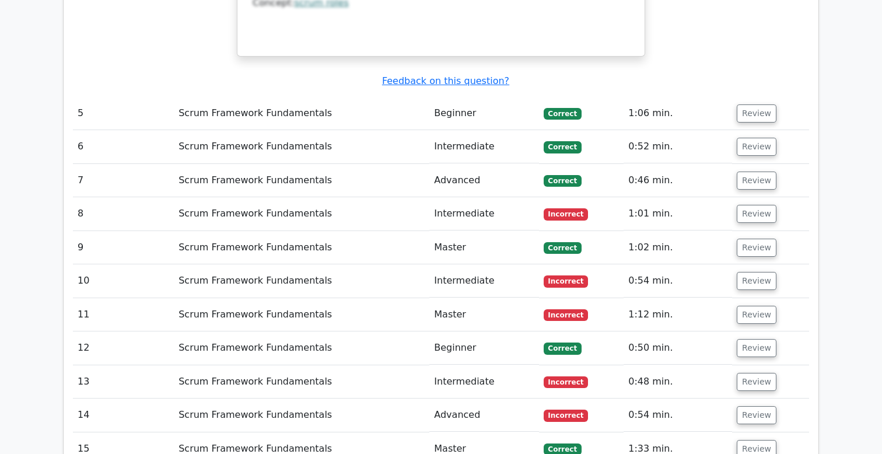
scroll to position [2183, 0]
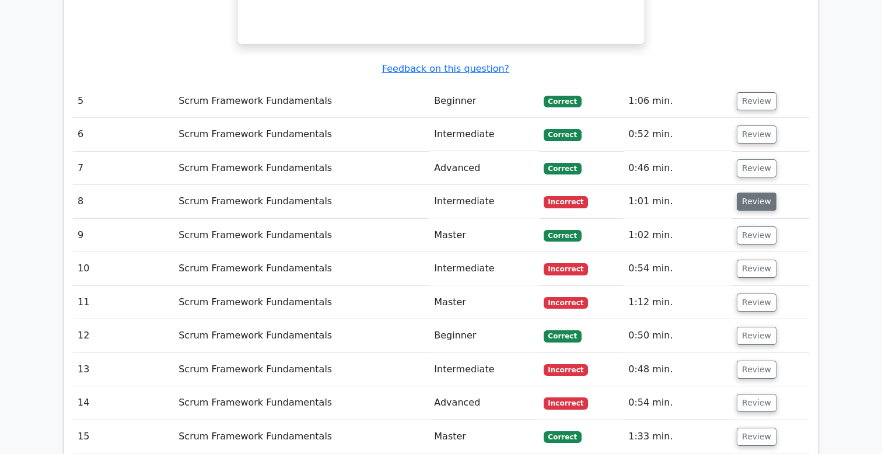
click at [750, 193] on button "Review" at bounding box center [757, 202] width 40 height 18
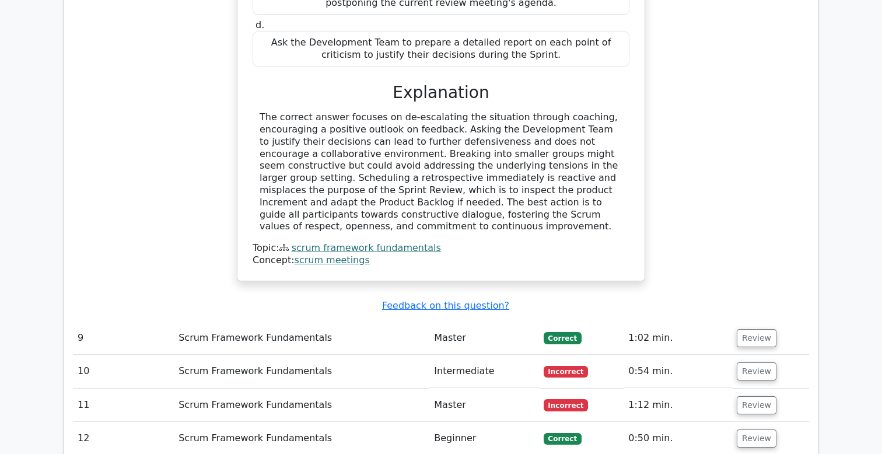
scroll to position [2626, 0]
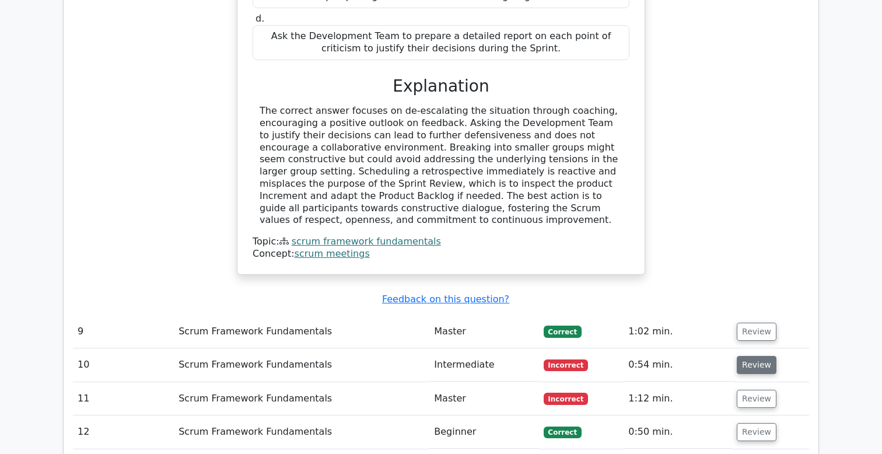
click at [748, 356] on button "Review" at bounding box center [757, 365] width 40 height 18
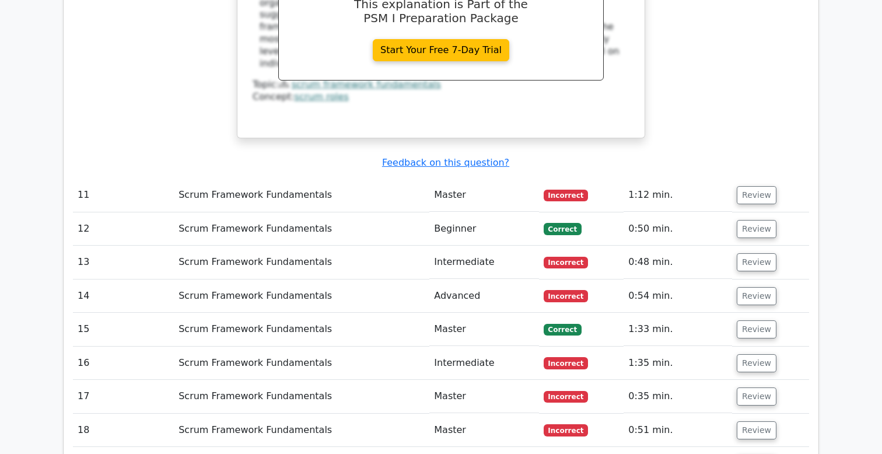
scroll to position [3401, 0]
click at [749, 186] on button "Review" at bounding box center [757, 195] width 40 height 18
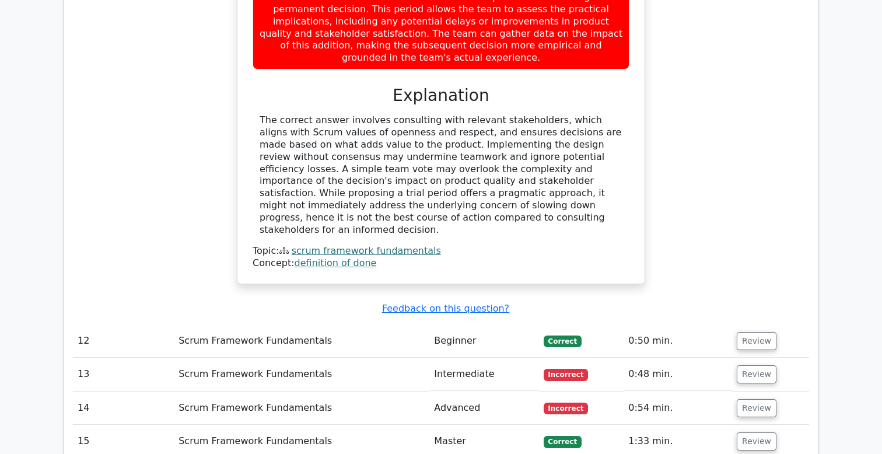
scroll to position [3928, 0]
click at [756, 365] on button "Review" at bounding box center [757, 374] width 40 height 18
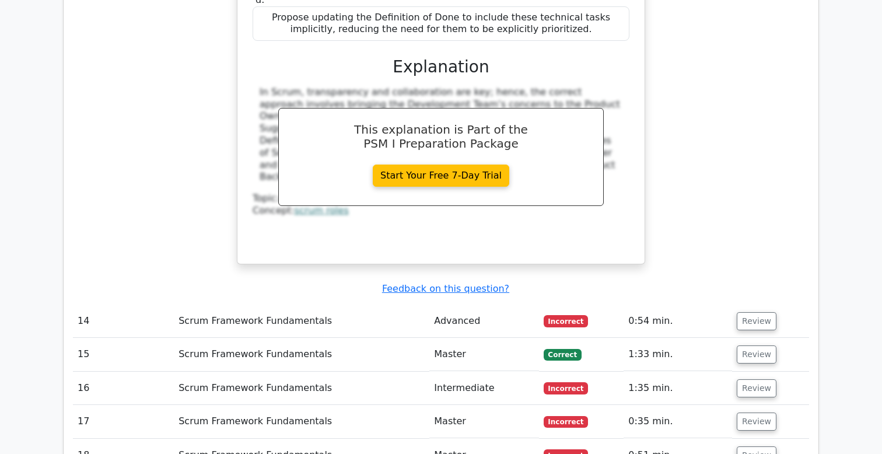
scroll to position [4577, 0]
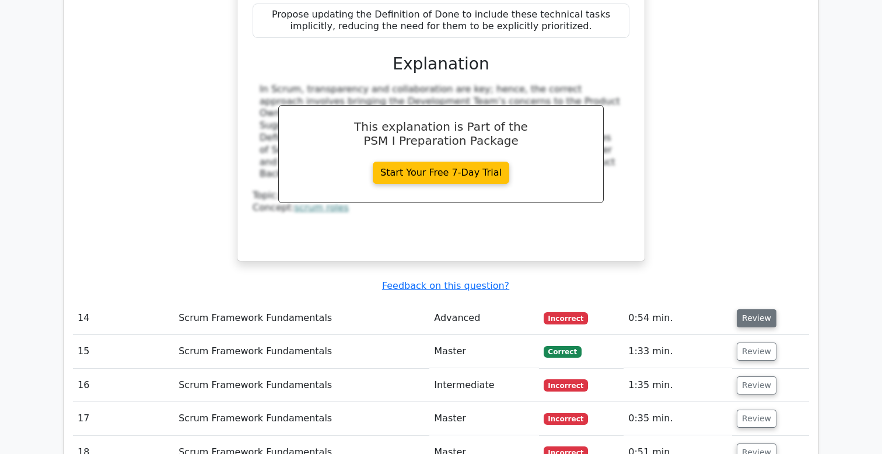
click at [753, 309] on button "Review" at bounding box center [757, 318] width 40 height 18
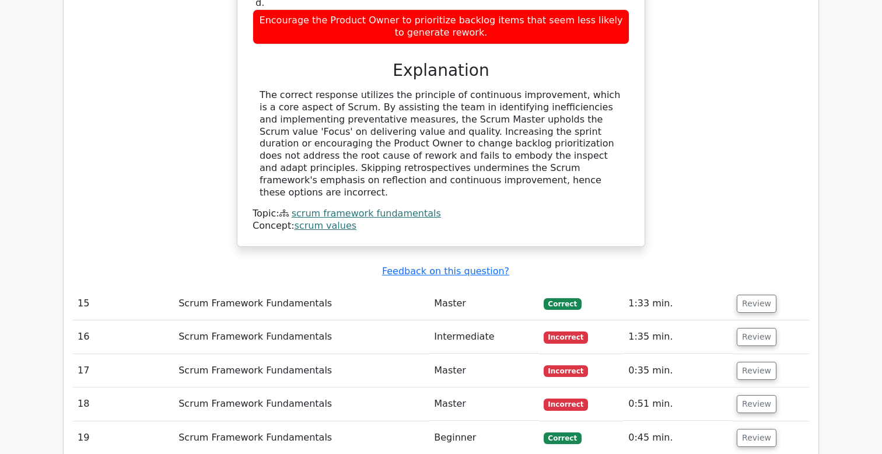
scroll to position [5160, 0]
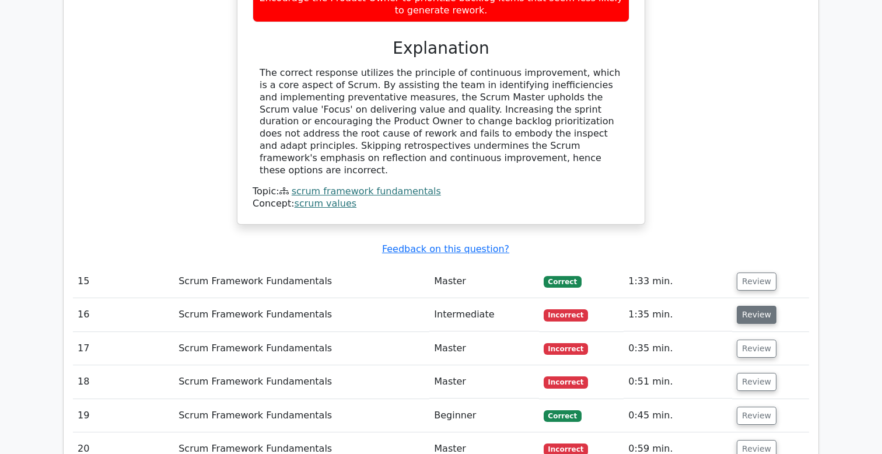
click at [752, 306] on button "Review" at bounding box center [757, 315] width 40 height 18
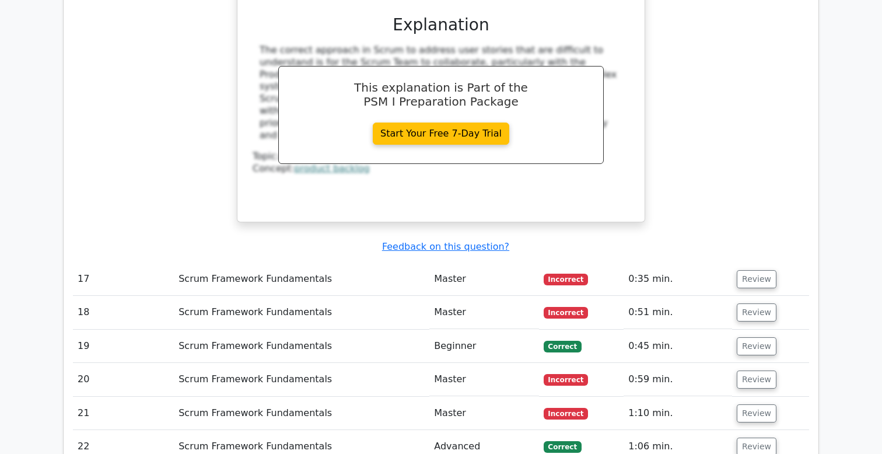
scroll to position [5787, 0]
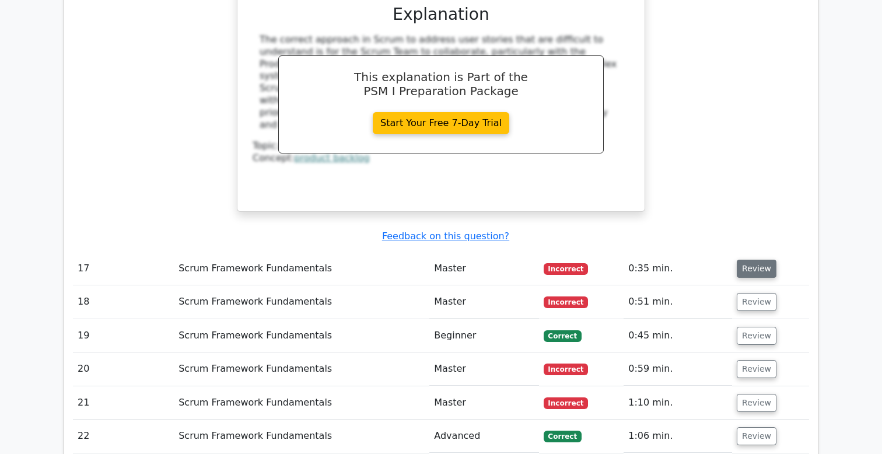
click at [755, 260] on button "Review" at bounding box center [757, 269] width 40 height 18
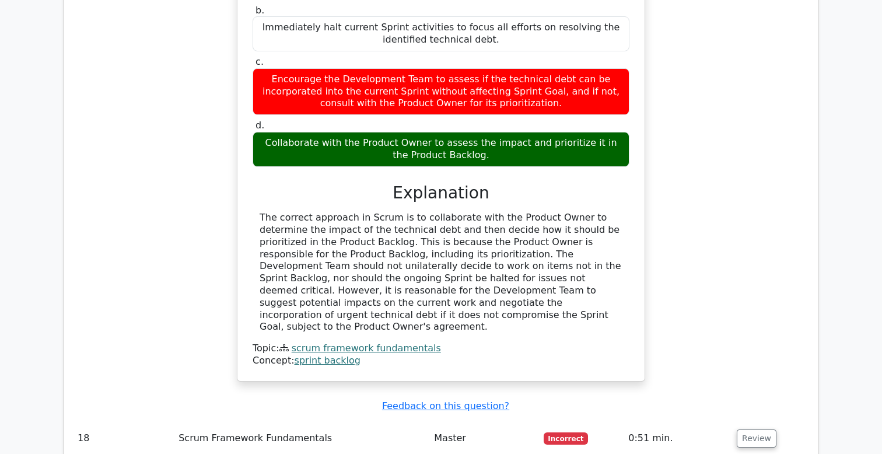
scroll to position [6217, 0]
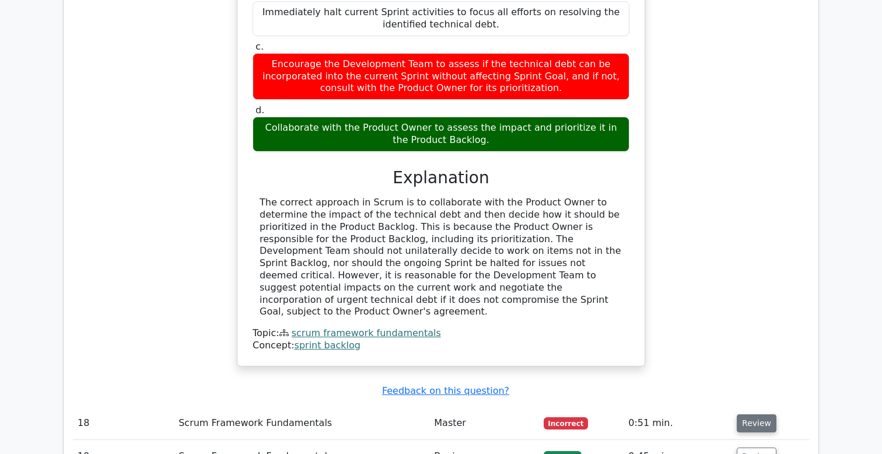
click at [754, 414] on button "Review" at bounding box center [757, 423] width 40 height 18
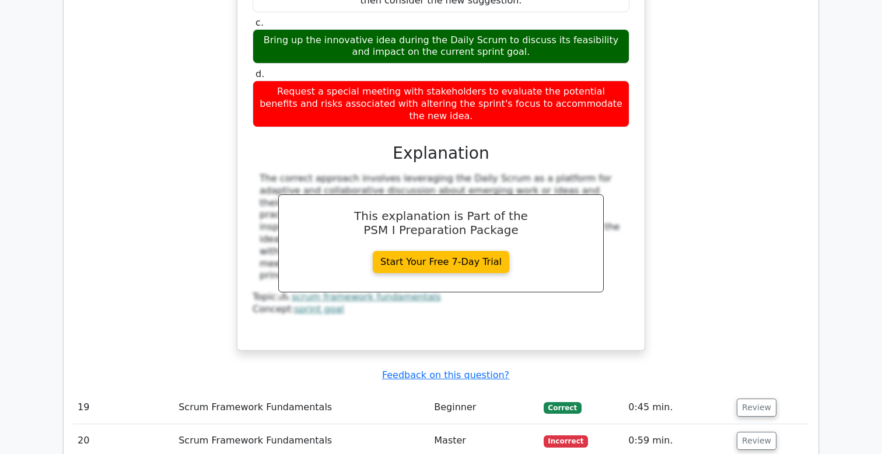
scroll to position [6834, 0]
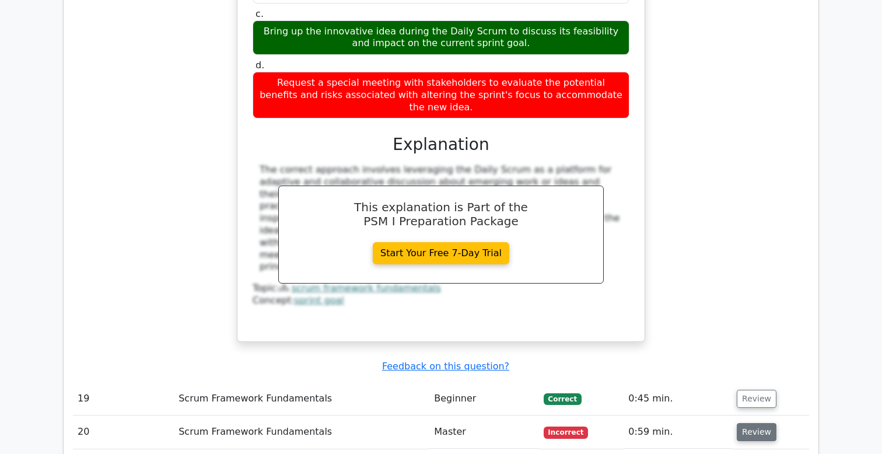
click at [754, 423] on button "Review" at bounding box center [757, 432] width 40 height 18
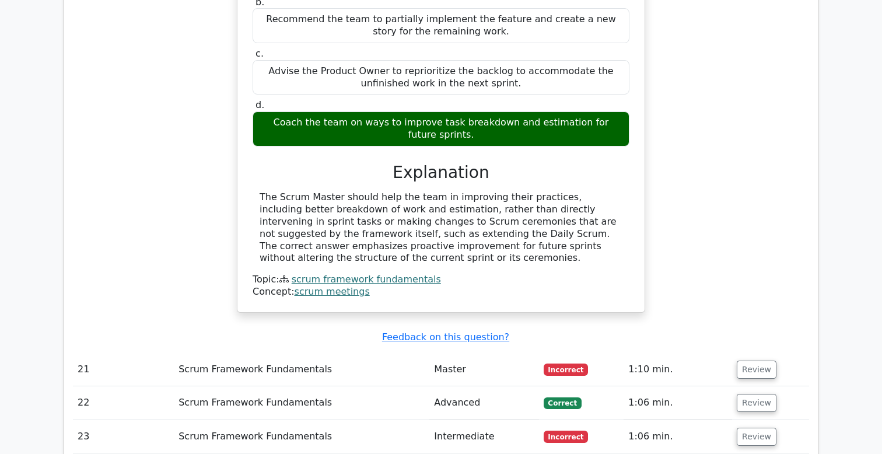
scroll to position [7449, 0]
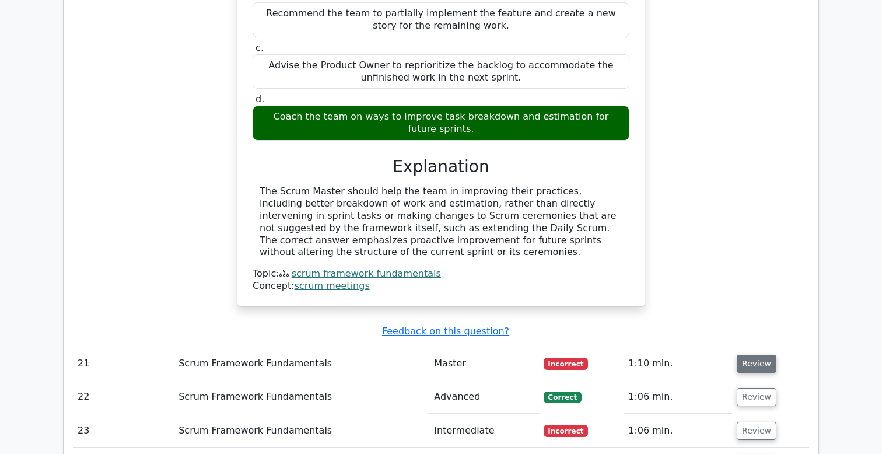
click at [751, 355] on button "Review" at bounding box center [757, 364] width 40 height 18
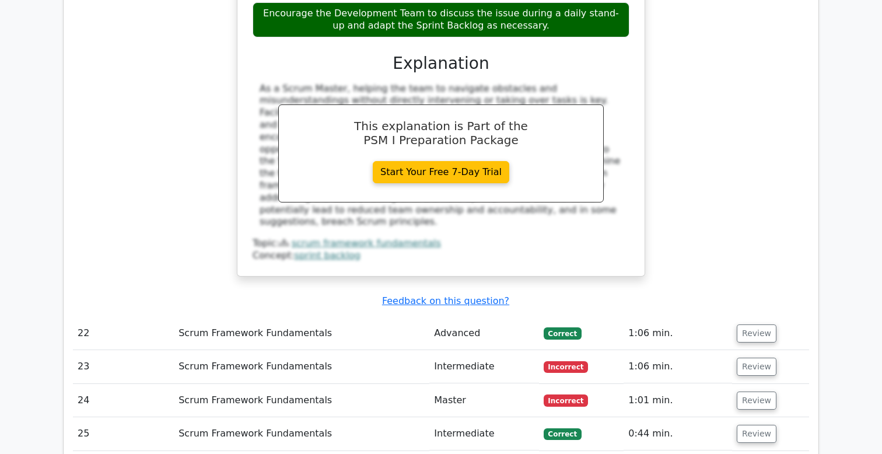
scroll to position [8086, 0]
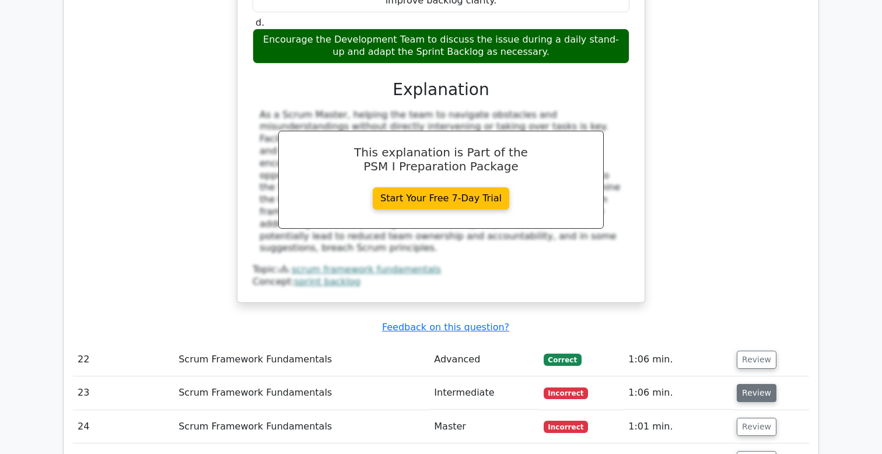
click at [759, 384] on button "Review" at bounding box center [757, 393] width 40 height 18
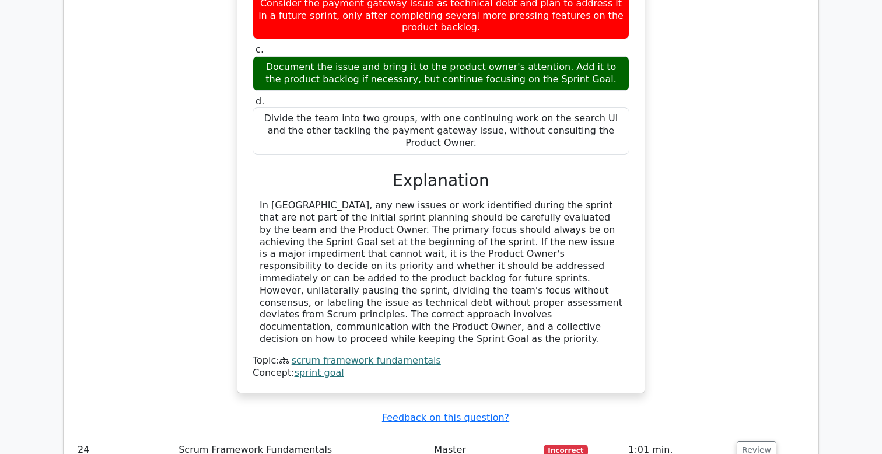
scroll to position [8641, 0]
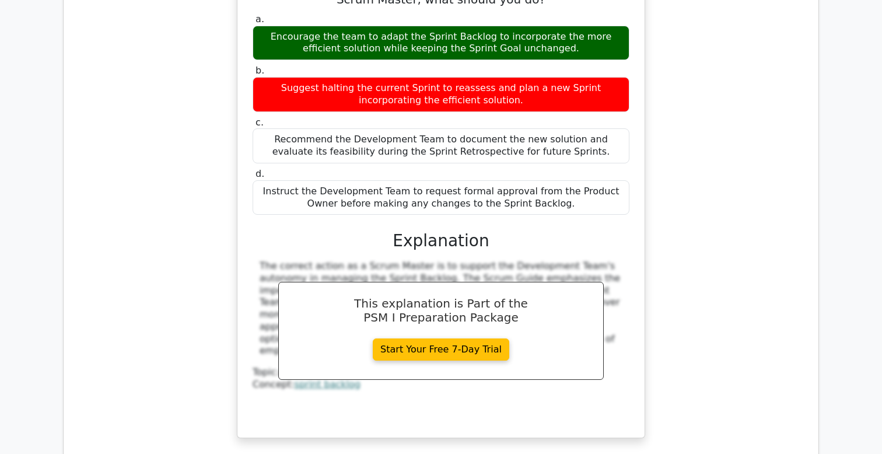
scroll to position [9202, 0]
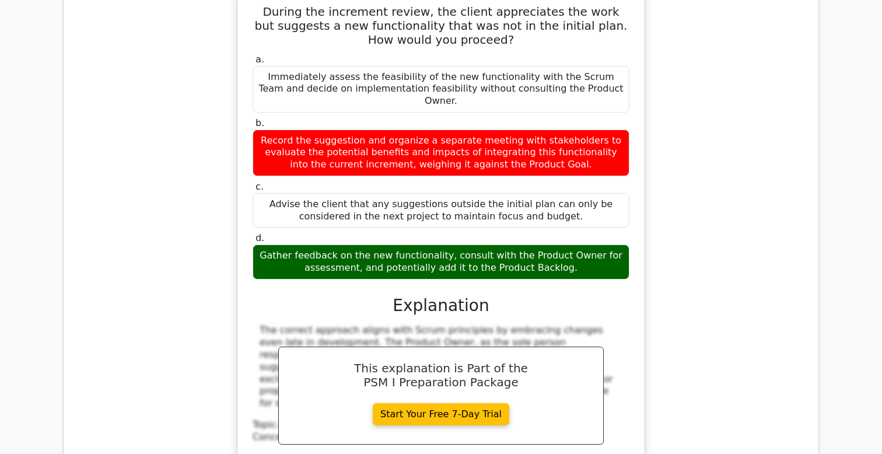
scroll to position [9828, 0]
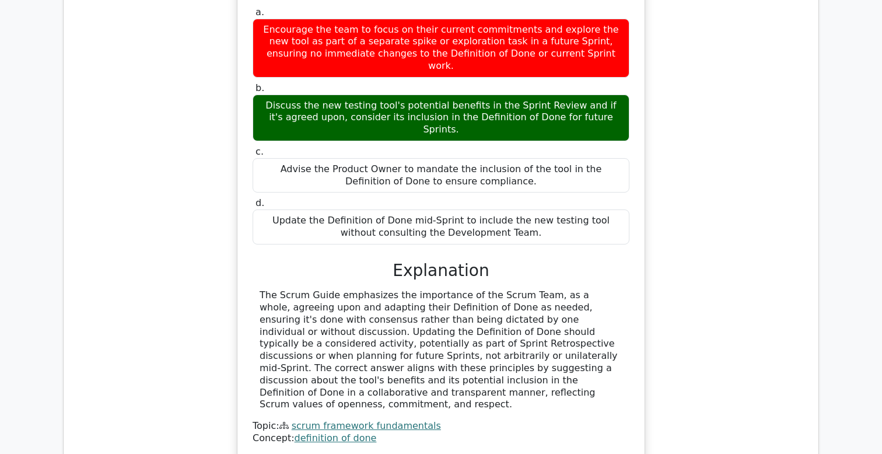
scroll to position [10482, 0]
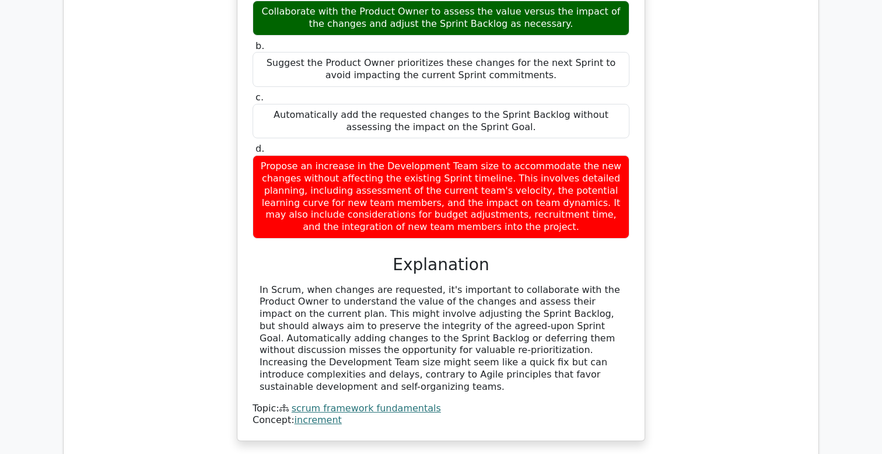
scroll to position [11162, 0]
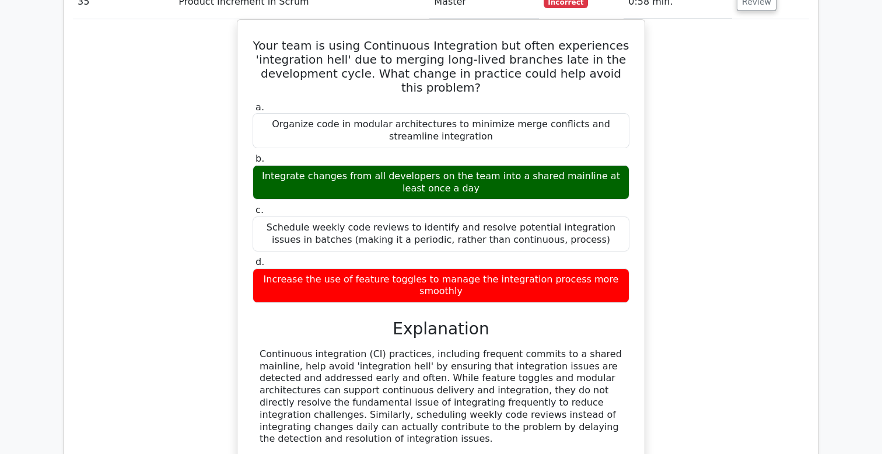
scroll to position [11722, 0]
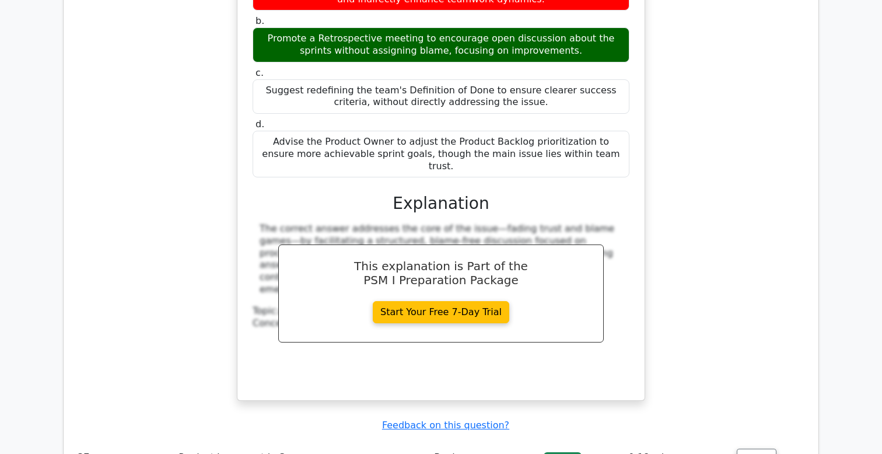
scroll to position [12401, 0]
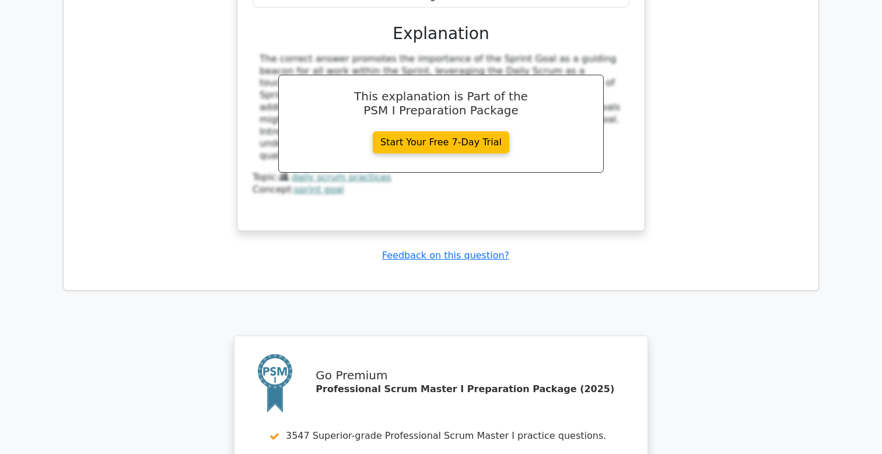
scroll to position [13237, 0]
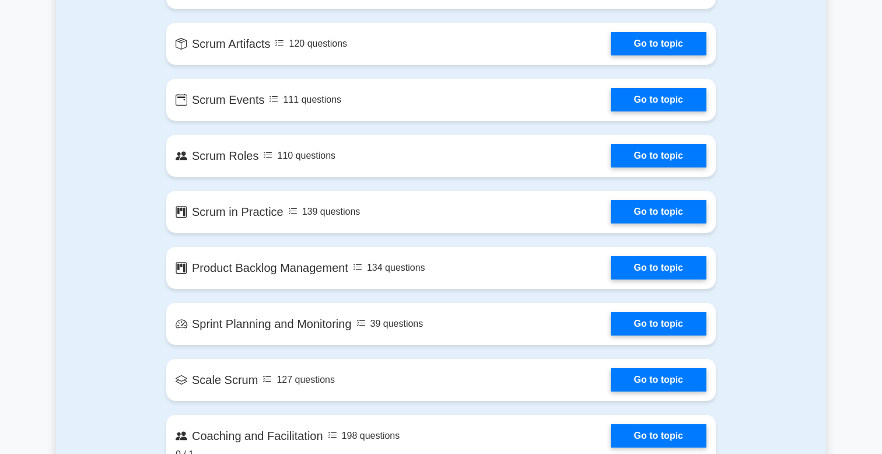
scroll to position [944, 0]
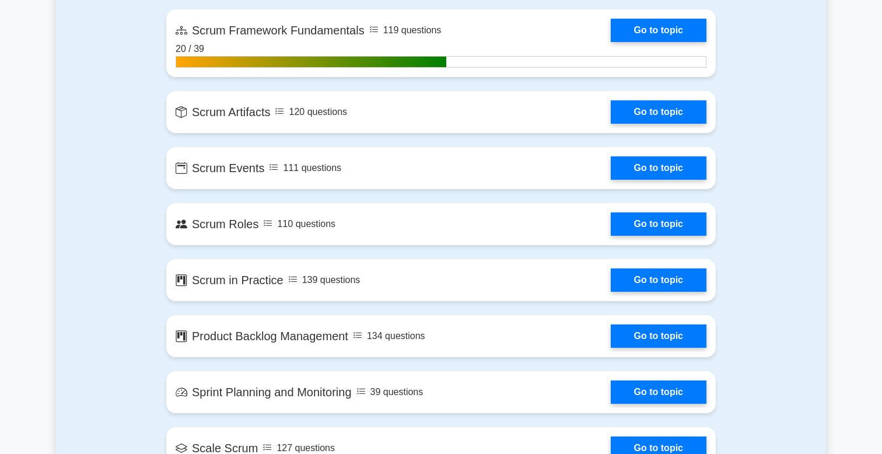
scroll to position [872, 0]
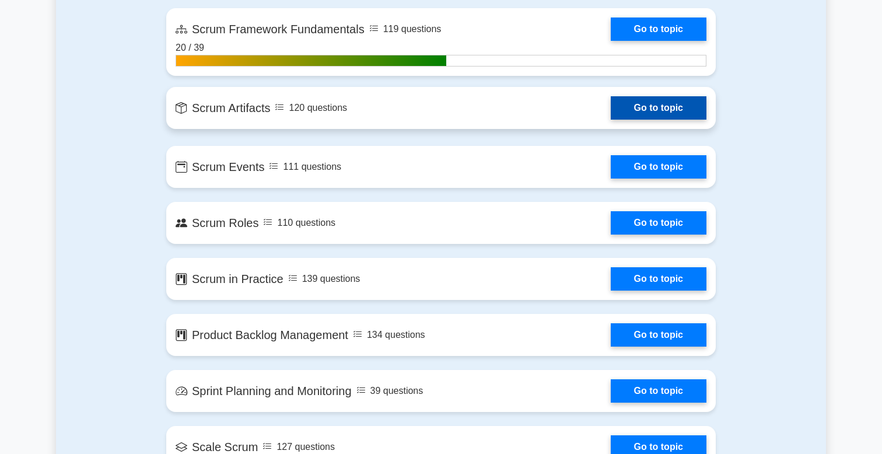
click at [647, 102] on link "Go to topic" at bounding box center [659, 107] width 96 height 23
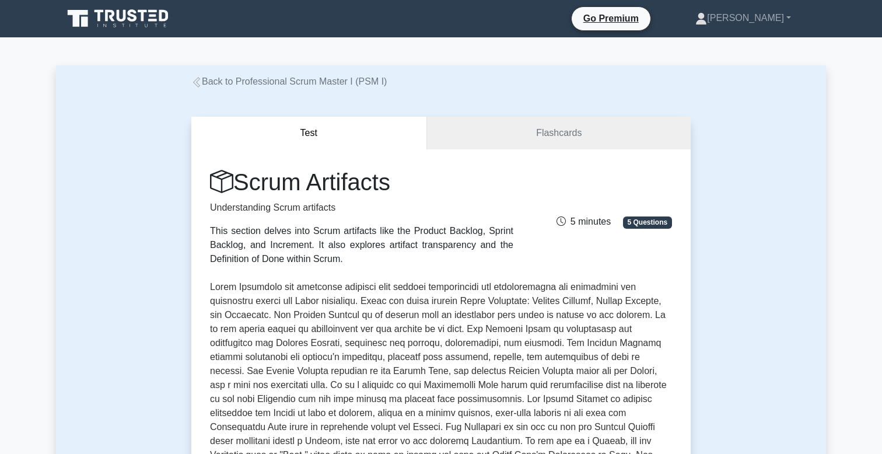
click at [207, 80] on link "Back to Professional Scrum Master I (PSM I)" at bounding box center [288, 81] width 195 height 10
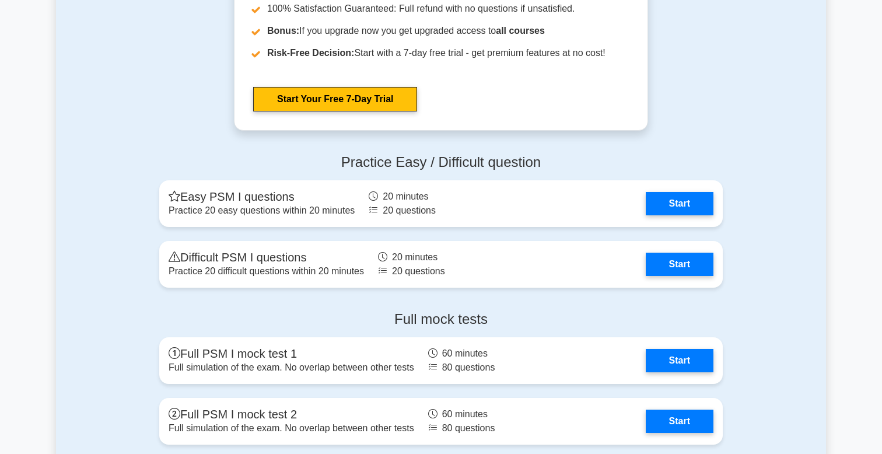
scroll to position [2872, 0]
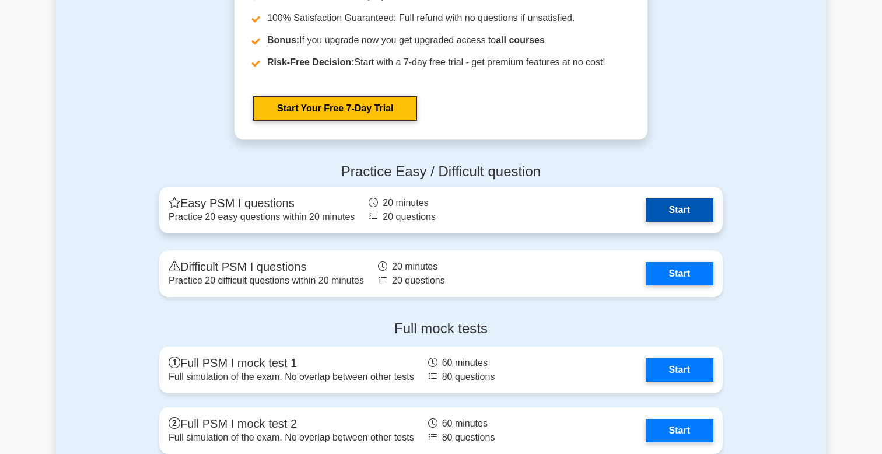
click at [671, 203] on link "Start" at bounding box center [680, 209] width 68 height 23
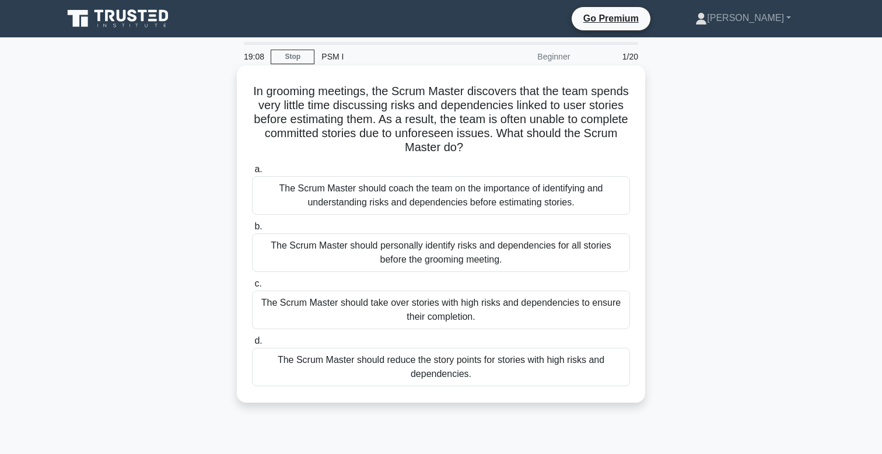
click at [477, 205] on div "The Scrum Master should coach the team on the importance of identifying and und…" at bounding box center [441, 195] width 378 height 39
click at [252, 173] on input "a. The Scrum Master should coach the team on the importance of identifying and …" at bounding box center [252, 170] width 0 height 8
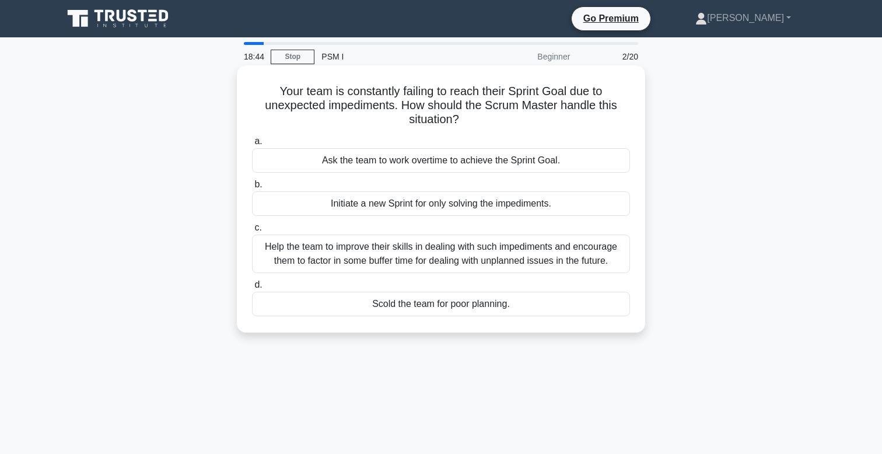
click at [475, 258] on div "Help the team to improve their skills in dealing with such impediments and enco…" at bounding box center [441, 254] width 378 height 39
click at [252, 232] on input "c. Help the team to improve their skills in dealing with such impediments and e…" at bounding box center [252, 228] width 0 height 8
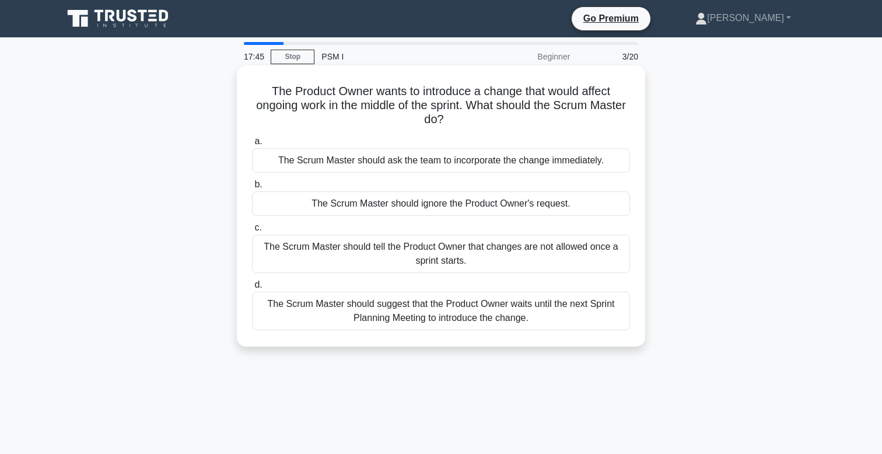
click at [548, 310] on div "The Scrum Master should suggest that the Product Owner waits until the next Spr…" at bounding box center [441, 311] width 378 height 39
click at [252, 289] on input "d. The Scrum Master should suggest that the Product Owner waits until the next …" at bounding box center [252, 285] width 0 height 8
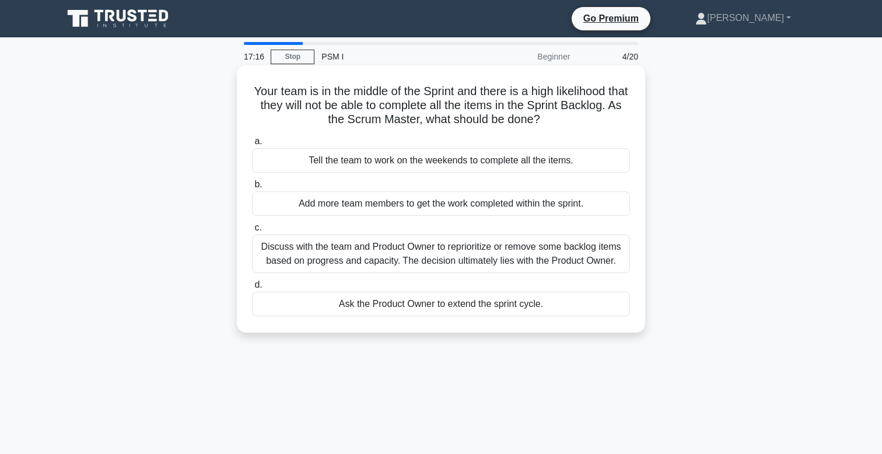
click at [460, 258] on div "Discuss with the team and Product Owner to reprioritize or remove some backlog …" at bounding box center [441, 254] width 378 height 39
click at [252, 232] on input "c. Discuss with the team and Product Owner to reprioritize or remove some backl…" at bounding box center [252, 228] width 0 height 8
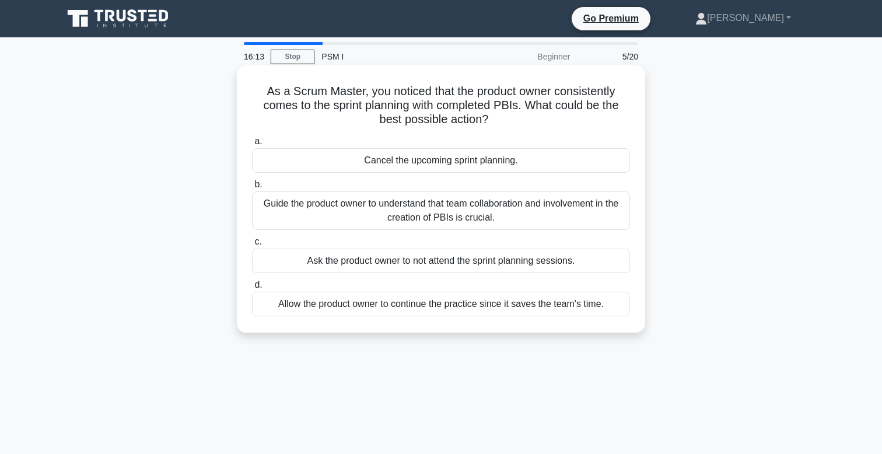
click at [417, 209] on div "Guide the product owner to understand that team collaboration and involvement i…" at bounding box center [441, 210] width 378 height 39
click at [252, 188] on input "b. Guide the product owner to understand that team collaboration and involvemen…" at bounding box center [252, 185] width 0 height 8
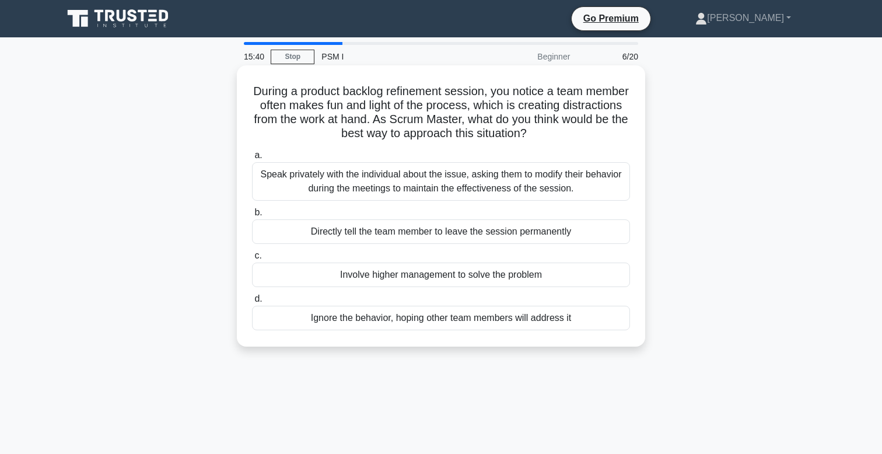
click at [433, 181] on div "Speak privately with the individual about the issue, asking them to modify thei…" at bounding box center [441, 181] width 378 height 39
click at [252, 159] on input "a. Speak privately with the individual about the issue, asking them to modify t…" at bounding box center [252, 156] width 0 height 8
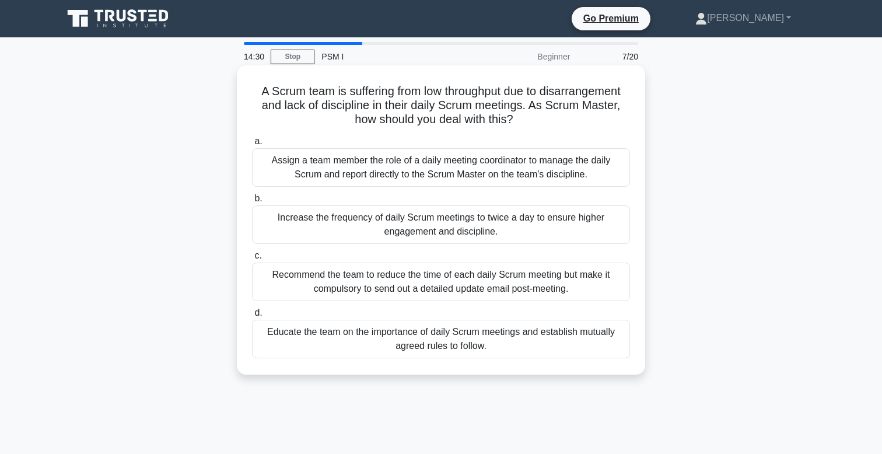
click at [522, 344] on div "Educate the team on the importance of daily Scrum meetings and establish mutual…" at bounding box center [441, 339] width 378 height 39
click at [252, 317] on input "d. Educate the team on the importance of daily Scrum meetings and establish mut…" at bounding box center [252, 313] width 0 height 8
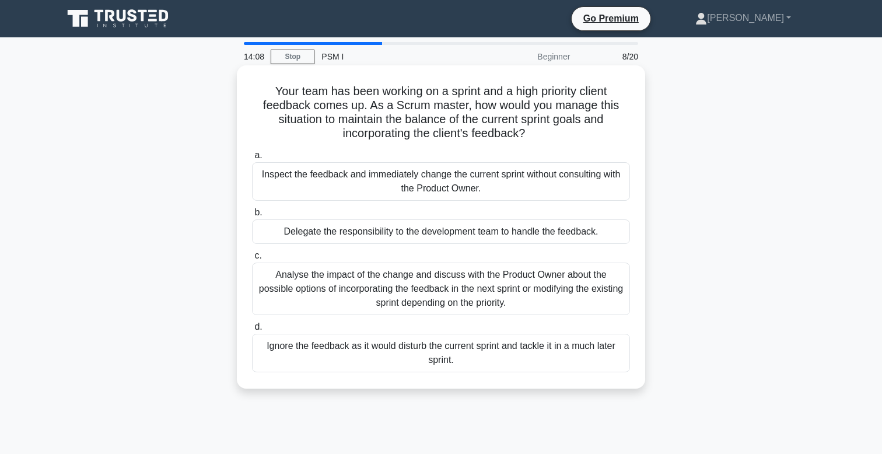
click at [546, 291] on div "Analyse the impact of the change and discuss with the Product Owner about the p…" at bounding box center [441, 289] width 378 height 53
click at [252, 260] on input "c. Analyse the impact of the change and discuss with the Product Owner about th…" at bounding box center [252, 256] width 0 height 8
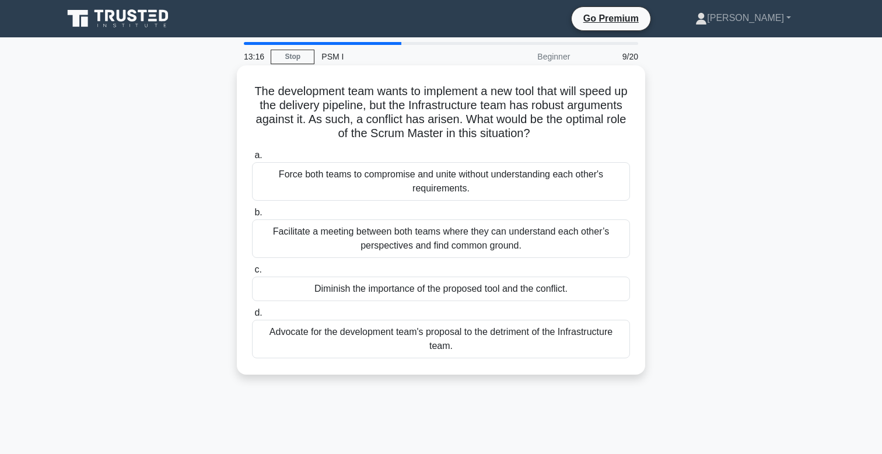
click at [586, 246] on div "Facilitate a meeting between both teams where they can understand each other’s …" at bounding box center [441, 238] width 378 height 39
click at [252, 216] on input "b. Facilitate a meeting between both teams where they can understand each other…" at bounding box center [252, 213] width 0 height 8
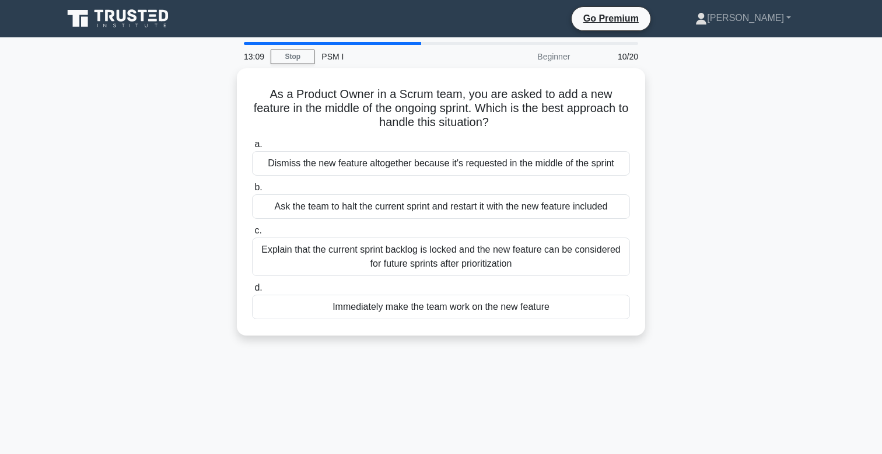
click at [775, 248] on div "As a Product Owner in a Scrum team, you are asked to add a new feature in the m…" at bounding box center [441, 208] width 770 height 281
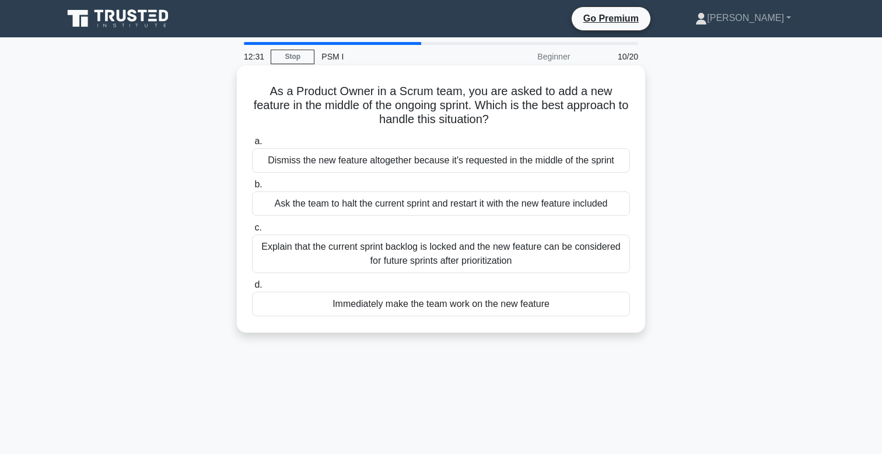
click at [545, 255] on div "Explain that the current sprint backlog is locked and the new feature can be co…" at bounding box center [441, 254] width 378 height 39
click at [252, 232] on input "c. Explain that the current sprint backlog is locked and the new feature can be…" at bounding box center [252, 228] width 0 height 8
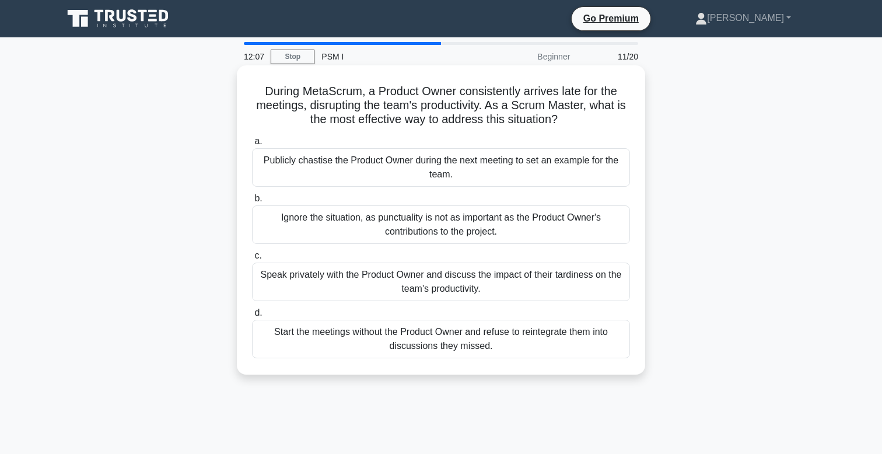
click at [526, 284] on div "Speak privately with the Product Owner and discuss the impact of their tardines…" at bounding box center [441, 282] width 378 height 39
click at [252, 260] on input "c. Speak privately with the Product Owner and discuss the impact of their tardi…" at bounding box center [252, 256] width 0 height 8
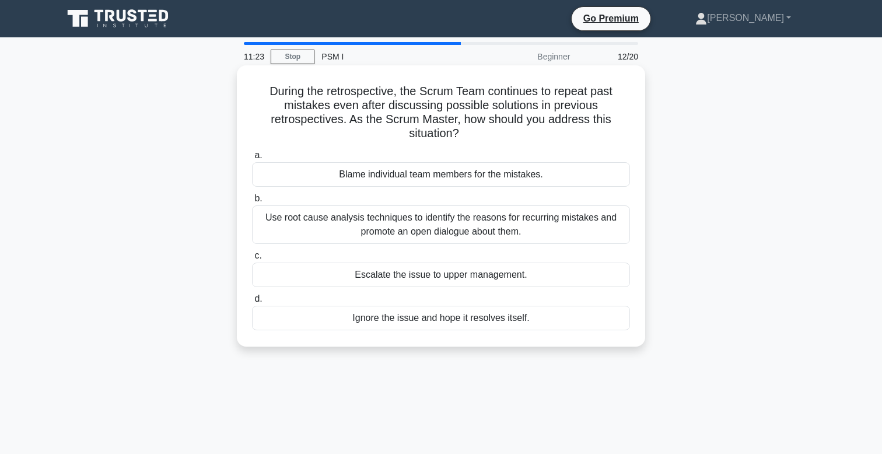
click at [562, 228] on div "Use root cause analysis techniques to identify the reasons for recurring mistak…" at bounding box center [441, 224] width 378 height 39
click at [252, 202] on input "b. Use root cause analysis techniques to identify the reasons for recurring mis…" at bounding box center [252, 199] width 0 height 8
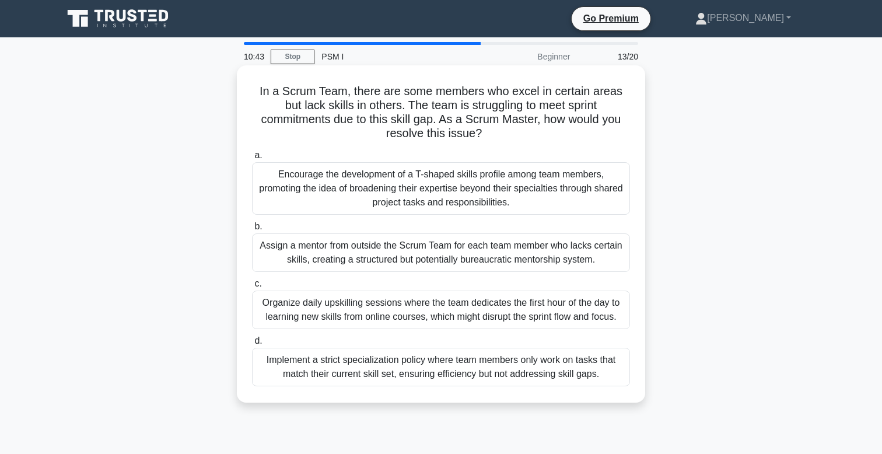
click at [429, 173] on div "Encourage the development of a T-shaped skills profile among team members, prom…" at bounding box center [441, 188] width 378 height 53
click at [252, 159] on input "a. Encourage the development of a T-shaped skills profile among team members, p…" at bounding box center [252, 156] width 0 height 8
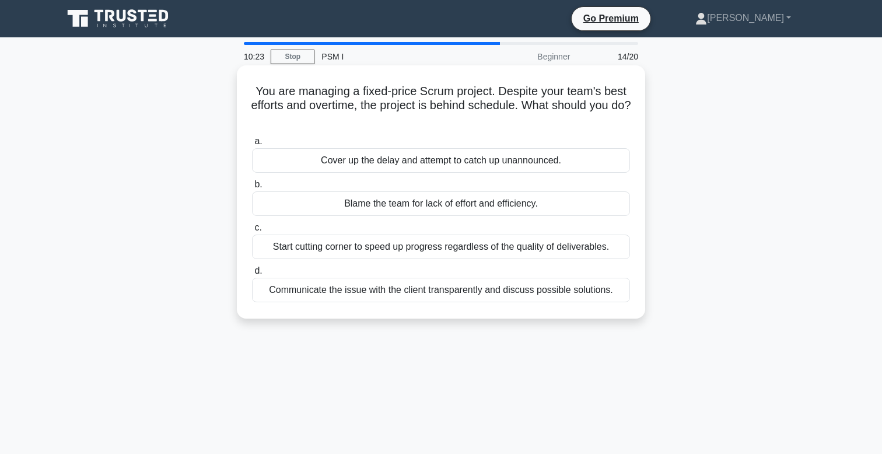
click at [457, 290] on div "Communicate the issue with the client transparently and discuss possible soluti…" at bounding box center [441, 290] width 378 height 25
click at [252, 275] on input "d. Communicate the issue with the client transparently and discuss possible sol…" at bounding box center [252, 271] width 0 height 8
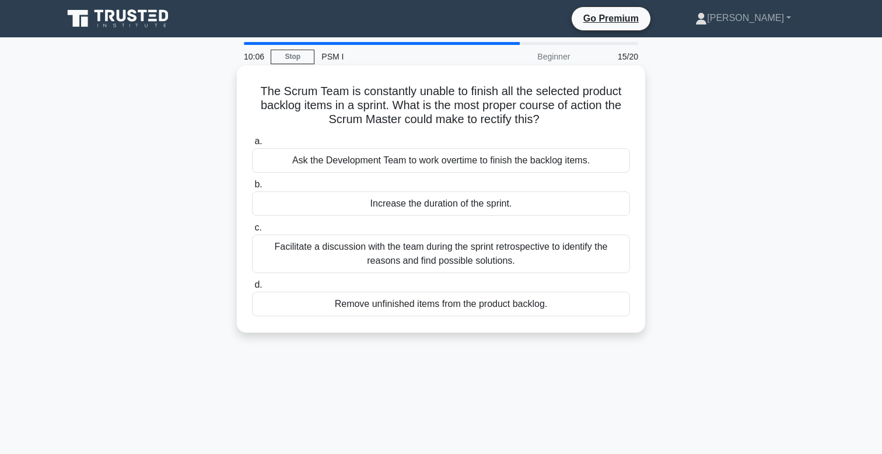
click at [520, 249] on div "Facilitate a discussion with the team during the sprint retrospective to identi…" at bounding box center [441, 254] width 378 height 39
click at [252, 232] on input "c. Facilitate a discussion with the team during the sprint retrospective to ide…" at bounding box center [252, 228] width 0 height 8
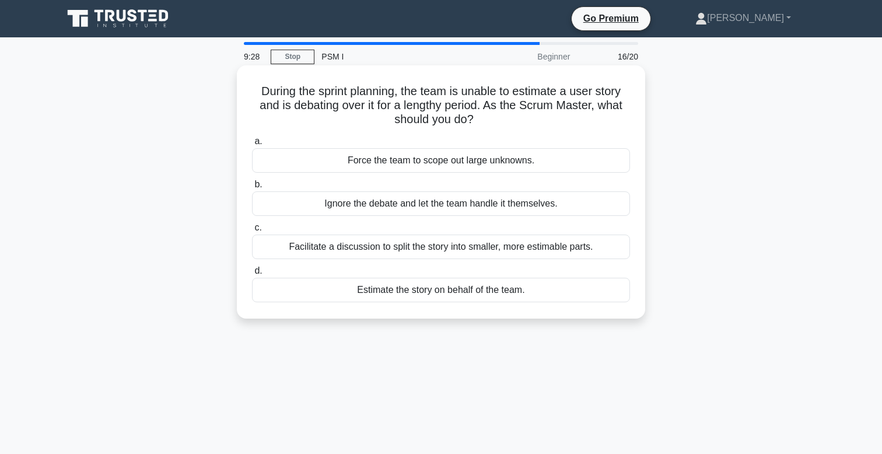
click at [579, 245] on div "Facilitate a discussion to split the story into smaller, more estimable parts." at bounding box center [441, 247] width 378 height 25
click at [252, 232] on input "c. Facilitate a discussion to split the story into smaller, more estimable part…" at bounding box center [252, 228] width 0 height 8
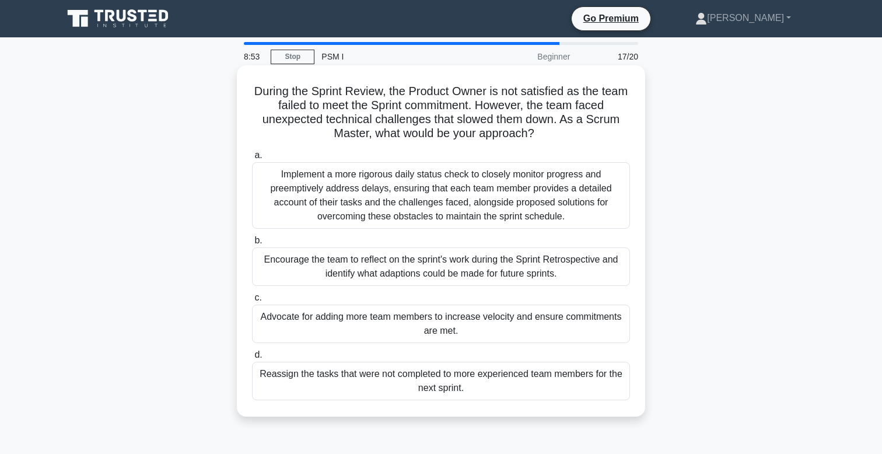
click at [418, 275] on div "Encourage the team to reflect on the sprint's work during the Sprint Retrospect…" at bounding box center [441, 266] width 378 height 39
click at [252, 244] on input "b. Encourage the team to reflect on the sprint's work during the Sprint Retrosp…" at bounding box center [252, 241] width 0 height 8
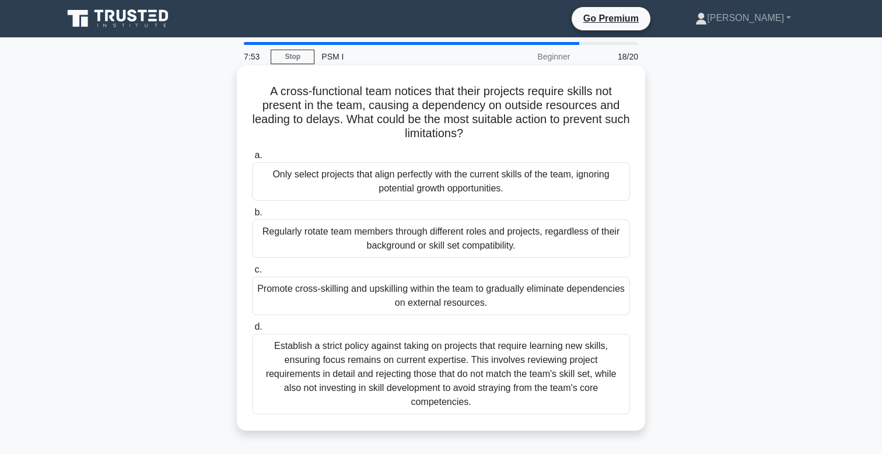
click at [440, 298] on div "Promote cross-skilling and upskilling within the team to gradually eliminate de…" at bounding box center [441, 296] width 378 height 39
click at [252, 274] on input "c. Promote cross-skilling and upskilling within the team to gradually eliminate…" at bounding box center [252, 270] width 0 height 8
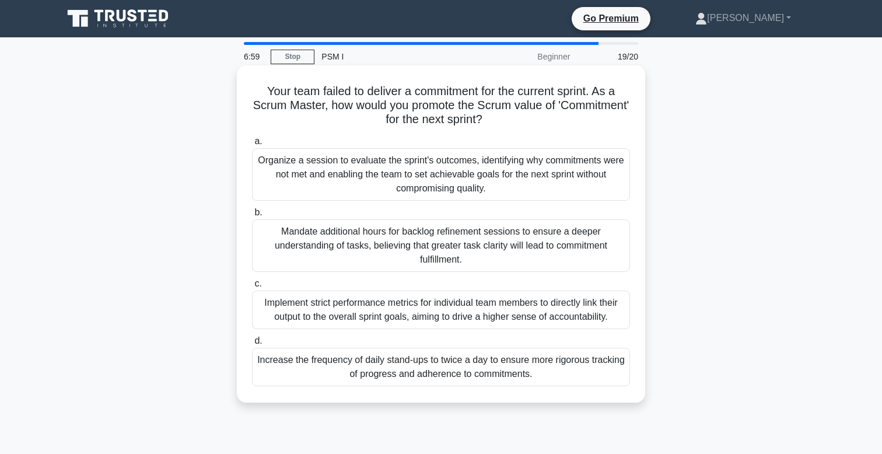
click at [550, 191] on div "Organize a session to evaluate the sprint's outcomes, identifying why commitmen…" at bounding box center [441, 174] width 378 height 53
click at [252, 145] on input "a. Organize a session to evaluate the sprint's outcomes, identifying why commit…" at bounding box center [252, 142] width 0 height 8
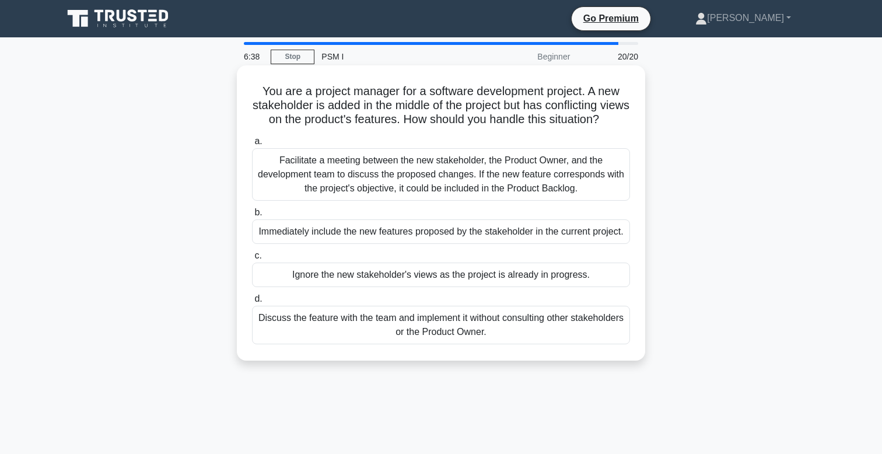
click at [545, 176] on div "Facilitate a meeting between the new stakeholder, the Product Owner, and the de…" at bounding box center [441, 174] width 378 height 53
click at [252, 145] on input "a. Facilitate a meeting between the new stakeholder, the Product Owner, and the…" at bounding box center [252, 142] width 0 height 8
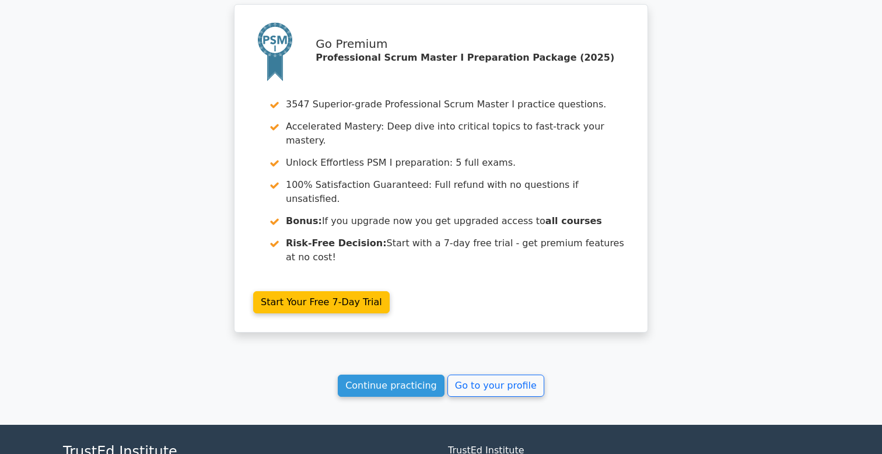
scroll to position [2622, 0]
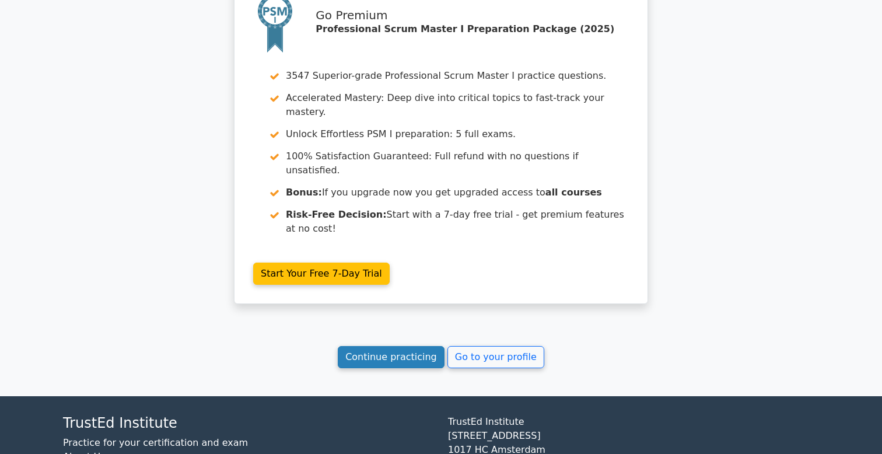
click at [388, 346] on link "Continue practicing" at bounding box center [391, 357] width 107 height 22
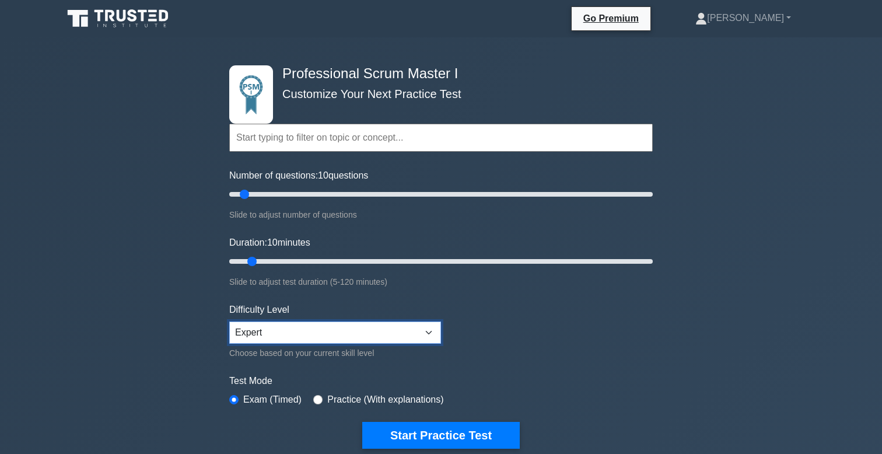
click at [433, 328] on select "Beginner Intermediate Expert" at bounding box center [335, 332] width 212 height 22
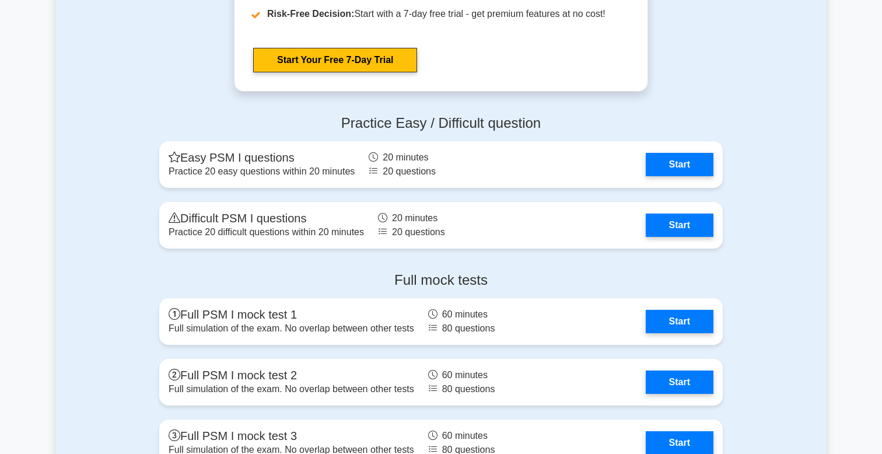
scroll to position [3227, 0]
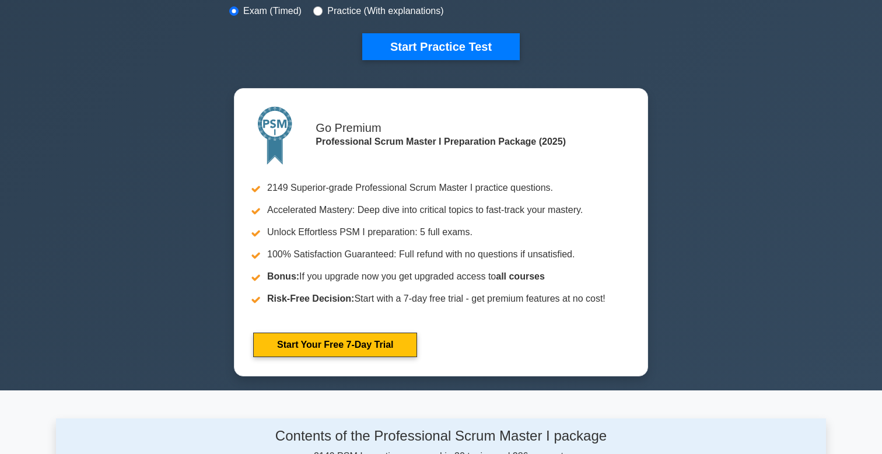
scroll to position [386, 0]
